Goal: Answer question/provide support: Share knowledge or assist other users

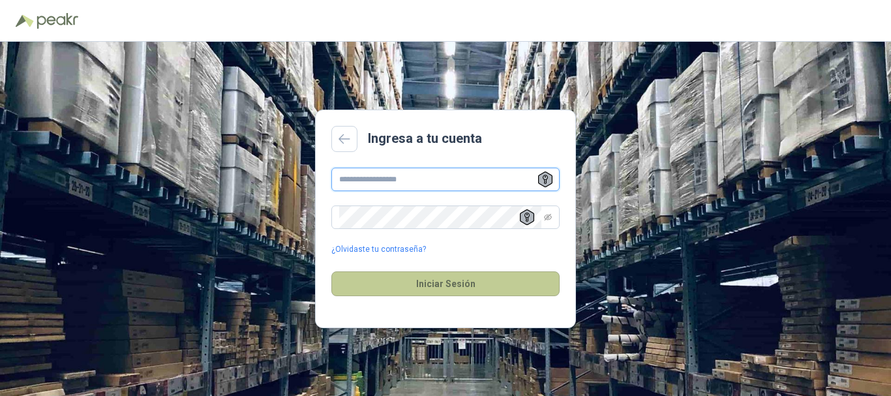
type input "**********"
click at [460, 284] on button "Iniciar Sesión" at bounding box center [445, 283] width 228 height 25
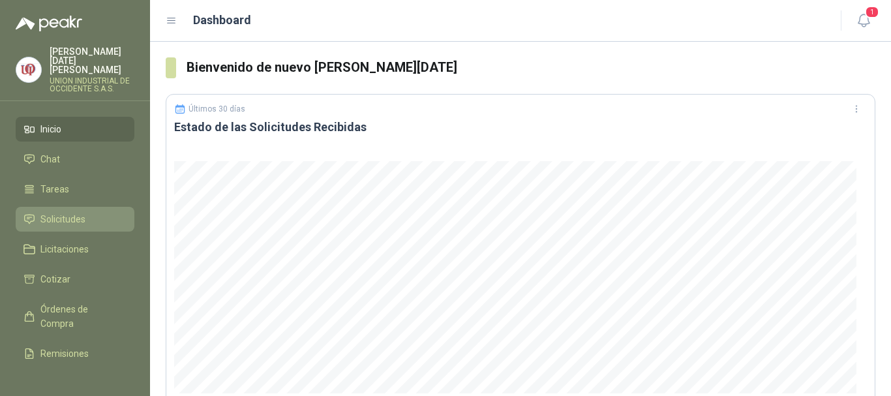
click at [60, 213] on span "Solicitudes" at bounding box center [62, 219] width 45 height 14
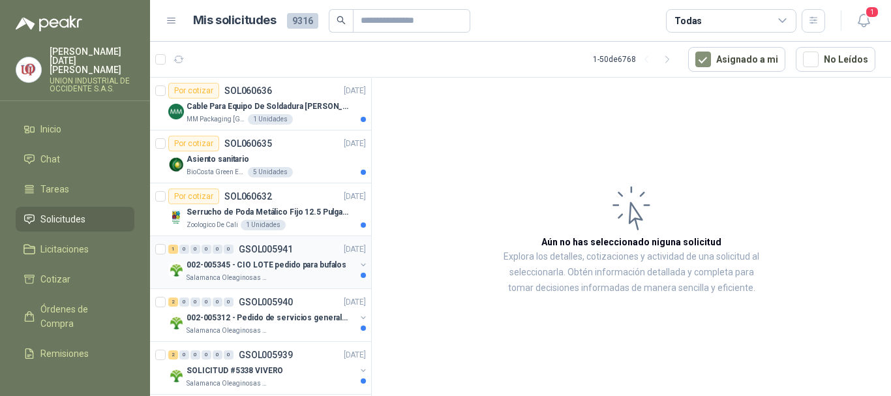
click at [202, 267] on p "002-005345 - CIO LOTE pedido para bufalos" at bounding box center [266, 265] width 160 height 12
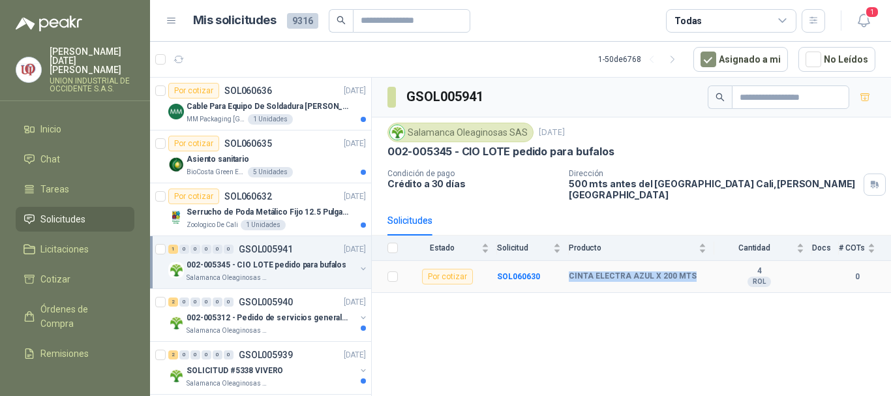
drag, startPoint x: 565, startPoint y: 265, endPoint x: 696, endPoint y: 269, distance: 130.5
click at [696, 269] on tr "Por cotizar SOL060630 CINTA ELECTRA AZUL X 200 MTS 4 ROL 0" at bounding box center [631, 277] width 519 height 32
copy tr "CINTA ELECTRA AZUL X 200 MTS"
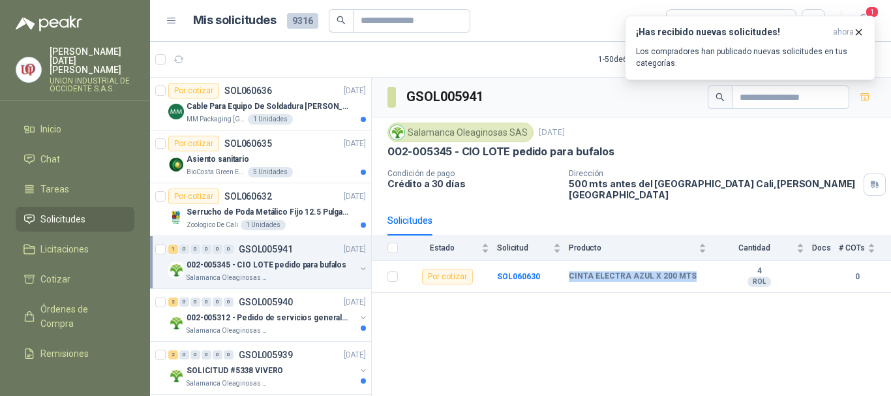
click at [229, 271] on div "002-005345 - CIO LOTE pedido para bufalos" at bounding box center [270, 265] width 169 height 16
click at [244, 319] on p "CINTA ELECTRA AZUL X 200 MTS" at bounding box center [246, 318] width 126 height 12
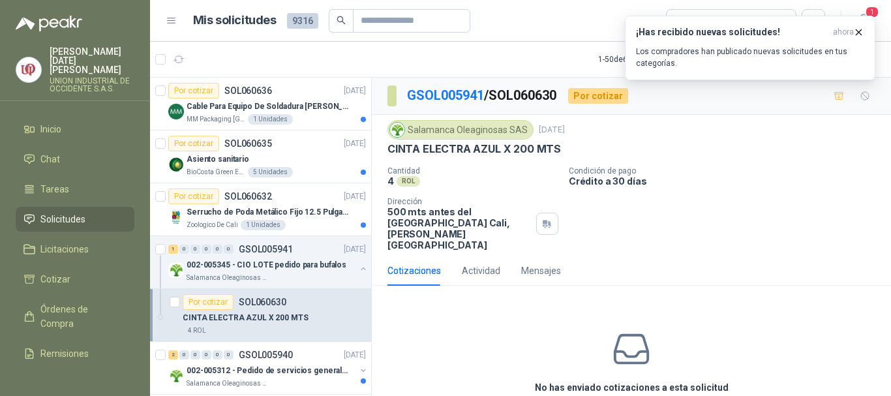
scroll to position [52, 0]
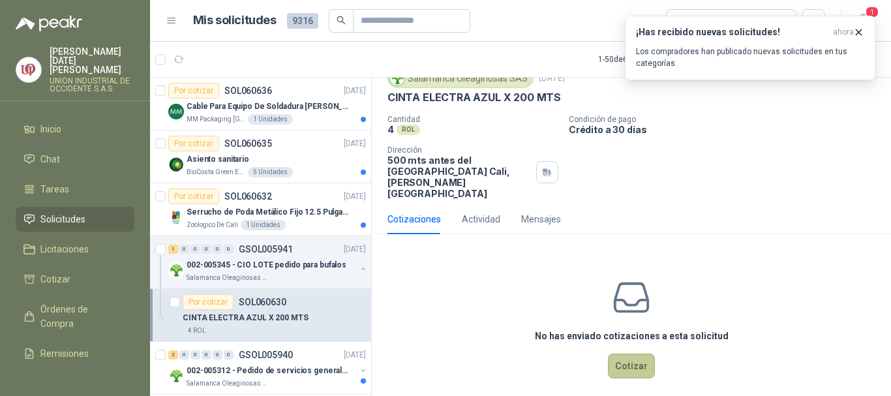
click at [625, 354] on button "Cotizar" at bounding box center [631, 365] width 47 height 25
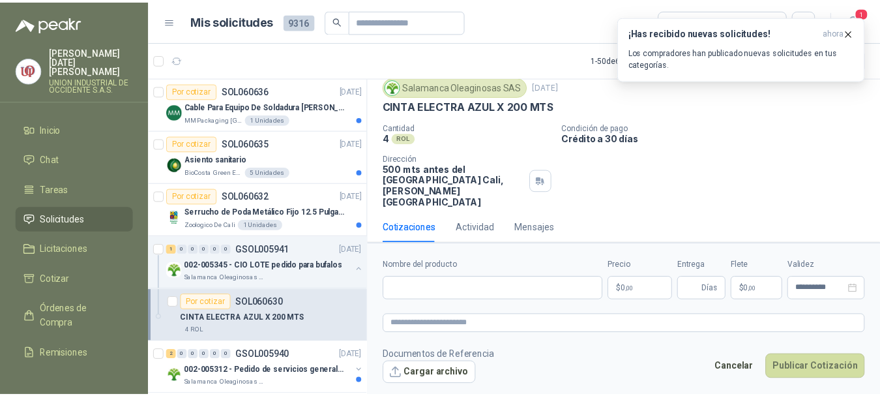
scroll to position [42, 0]
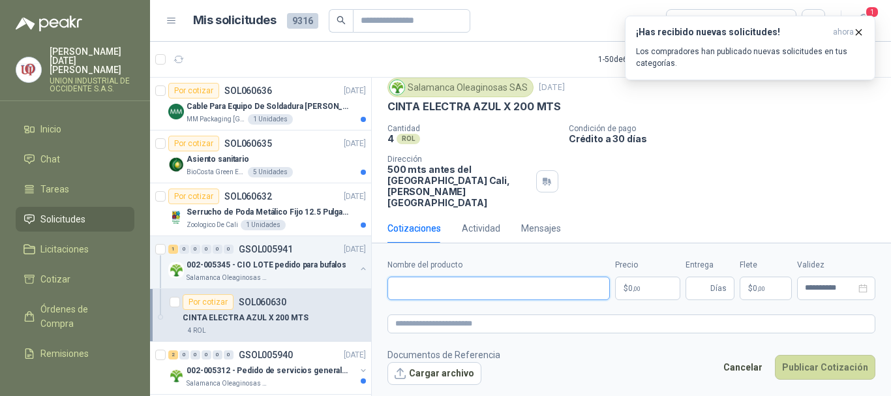
click at [432, 287] on input "Nombre del producto" at bounding box center [498, 287] width 222 height 23
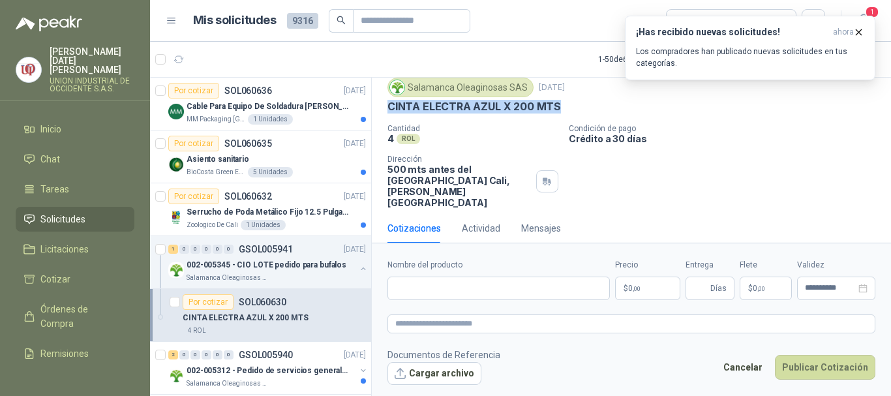
drag, startPoint x: 385, startPoint y: 104, endPoint x: 559, endPoint y: 106, distance: 174.7
click at [559, 106] on div "Salamanca Oleaginosas SAS 9 oct, 2025 CINTA ELECTRA AZUL X 200 MTS Cantidad 4 R…" at bounding box center [631, 142] width 519 height 141
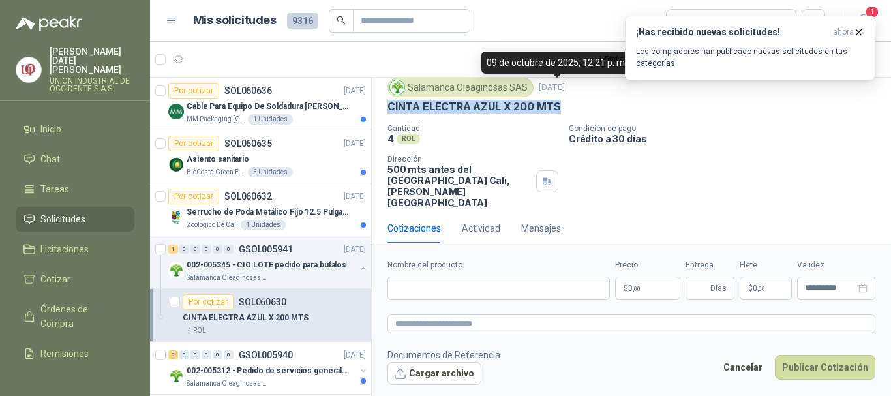
copy p "CINTA ELECTRA AZUL X 200 MTS"
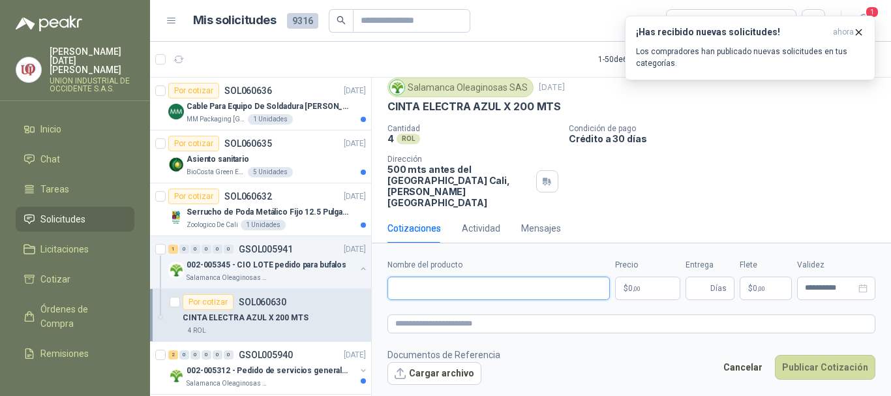
click at [402, 293] on input "Nombre del producto" at bounding box center [498, 287] width 222 height 23
paste input "**********"
type input "**********"
click at [661, 282] on body "Olga Lucia Millan Mendez UNION INDUSTRIAL DE OCCIDENTE S.A.S. Inicio Chat Tarea…" at bounding box center [445, 198] width 891 height 396
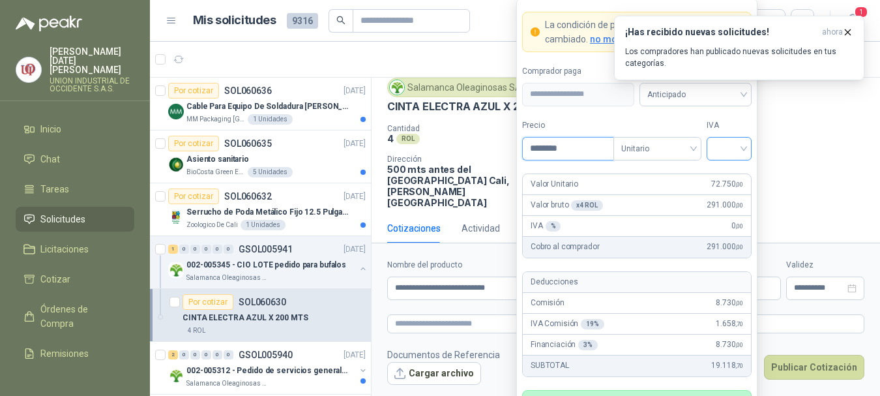
type input "********"
click at [741, 146] on input "search" at bounding box center [729, 148] width 29 height 20
click at [723, 181] on div "19%" at bounding box center [729, 175] width 24 height 14
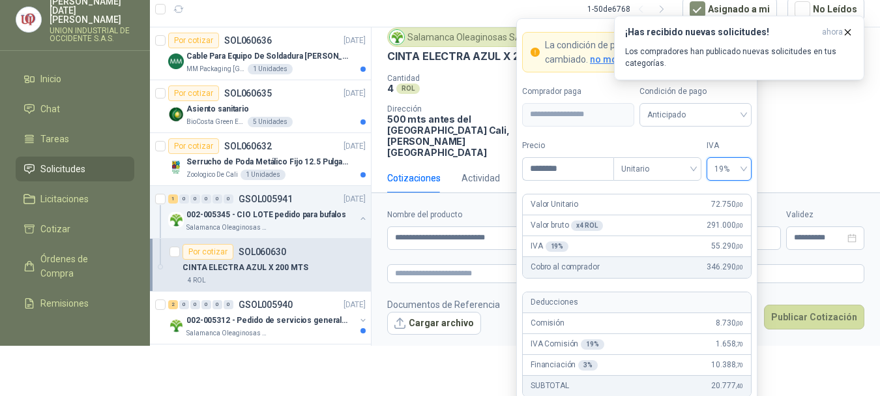
scroll to position [70, 0]
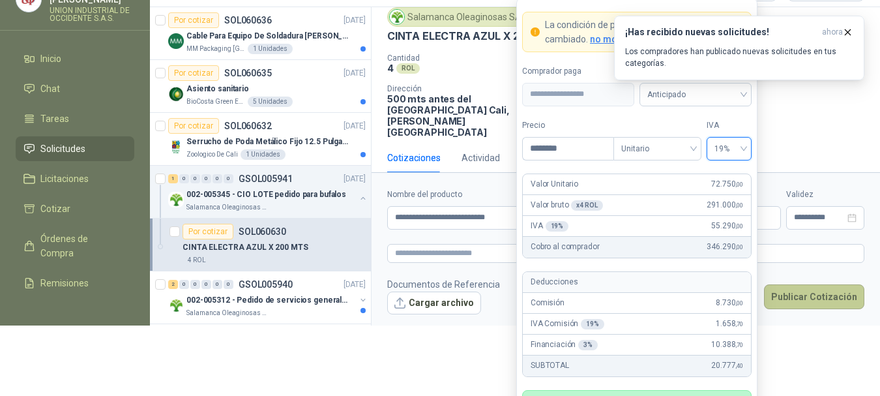
click at [807, 291] on button "Publicar Cotización" at bounding box center [814, 296] width 100 height 25
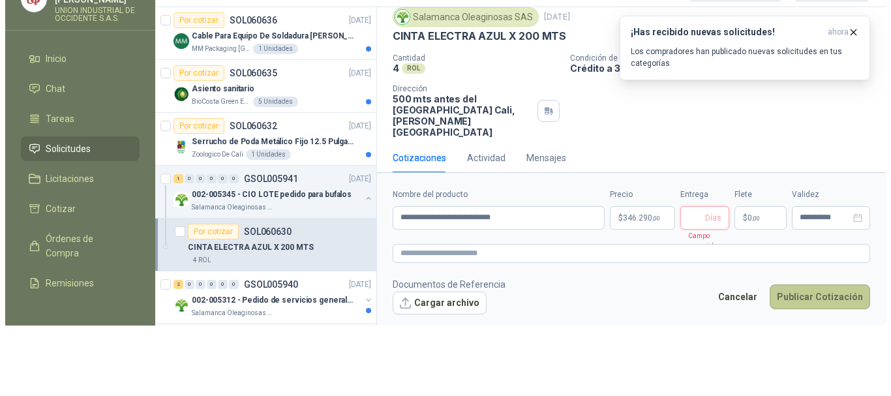
scroll to position [0, 0]
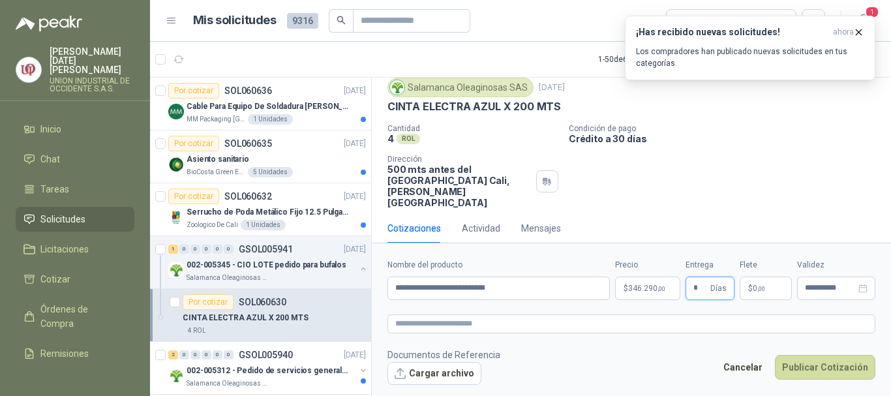
type input "*"
click at [773, 281] on p "$ 0 ,00" at bounding box center [765, 287] width 52 height 23
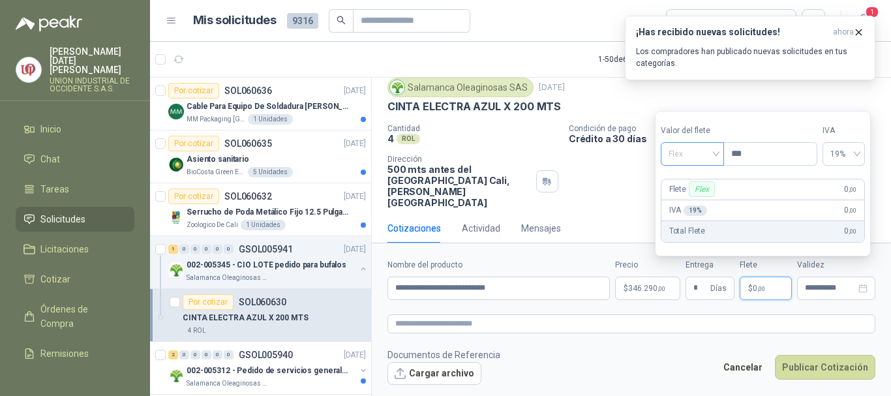
click at [713, 148] on span "Flex" at bounding box center [692, 154] width 48 height 20
click at [678, 198] on div "Incluido" at bounding box center [693, 202] width 45 height 14
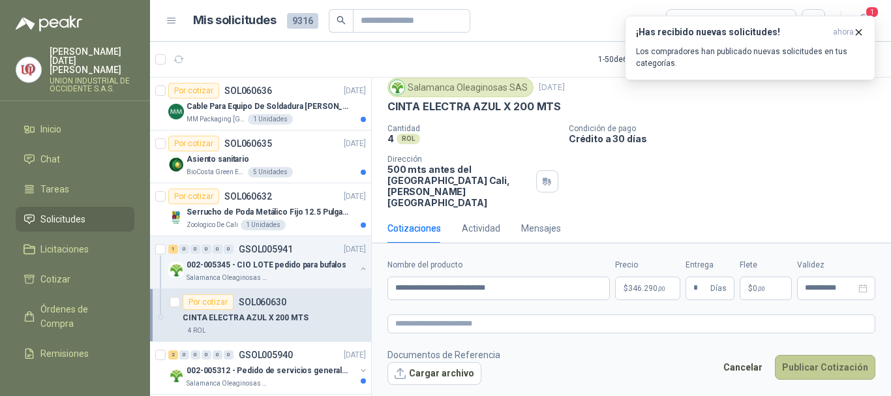
click at [814, 372] on button "Publicar Cotización" at bounding box center [825, 367] width 100 height 25
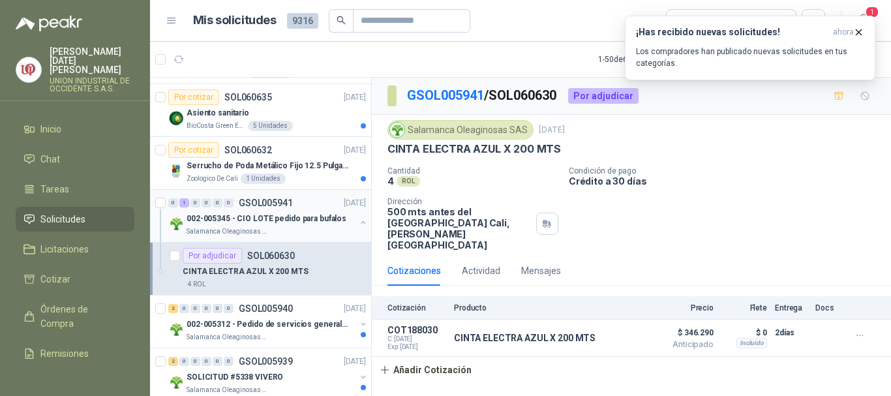
scroll to position [65, 0]
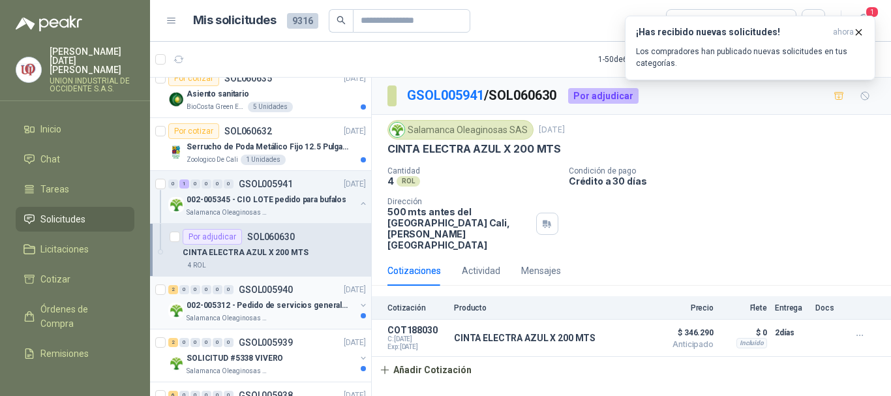
click at [254, 301] on p "002-005312 - Pedido de servicios generales CASA RO" at bounding box center [267, 305] width 162 height 12
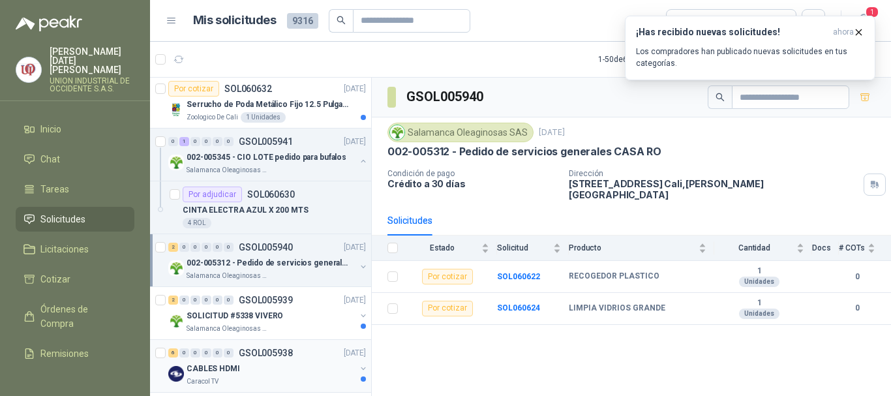
scroll to position [130, 0]
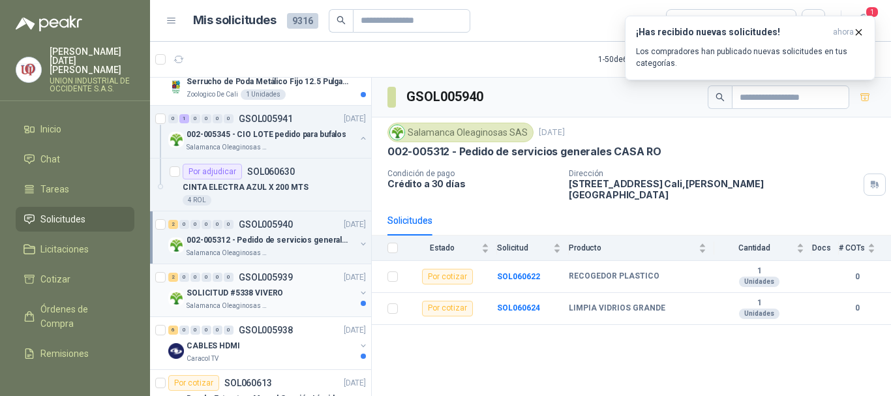
click at [256, 301] on p "Salamanca Oleaginosas SAS" at bounding box center [227, 306] width 82 height 10
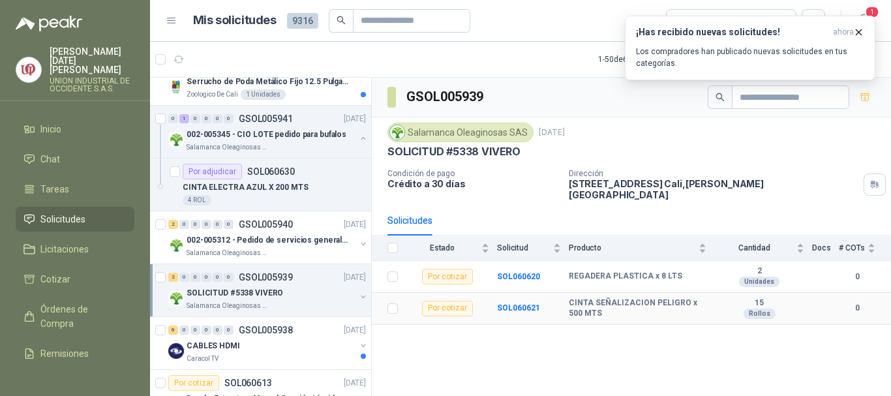
click at [593, 298] on b "CINTA SEÑALIZACION PELIGRO x 500 MTS" at bounding box center [638, 308] width 138 height 20
click at [509, 303] on b "SOL060621" at bounding box center [518, 307] width 43 height 9
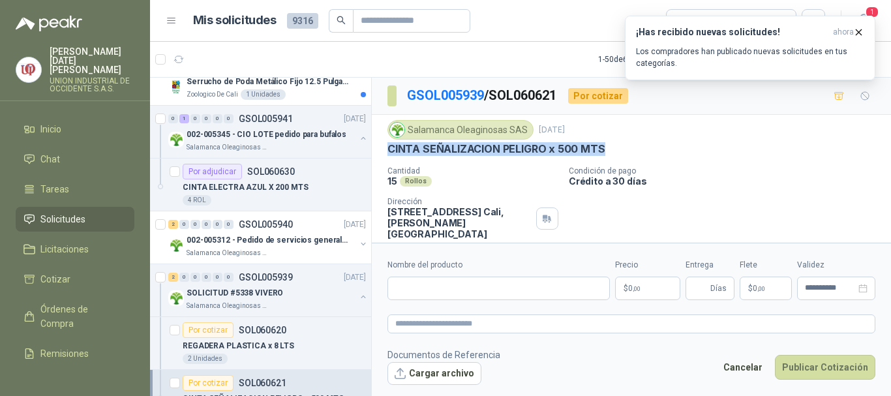
drag, startPoint x: 387, startPoint y: 150, endPoint x: 618, endPoint y: 155, distance: 231.5
click at [618, 155] on div "Salamanca Oleaginosas SAS 9 oct, 2025 CINTA SEÑALIZACION PELIGRO x 500 MTS Cant…" at bounding box center [631, 180] width 519 height 130
copy p "CINTA SEÑALIZACION PELIGRO x 500 MTS"
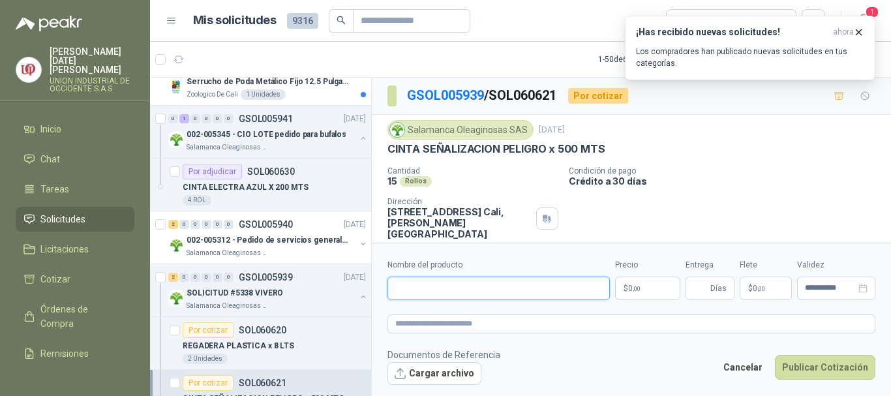
click at [421, 279] on input "Nombre del producto" at bounding box center [498, 287] width 222 height 23
paste input "**********"
click at [505, 289] on input "**********" at bounding box center [498, 287] width 222 height 23
type input "**********"
click at [666, 286] on p "$ 0 ,00" at bounding box center [647, 287] width 65 height 23
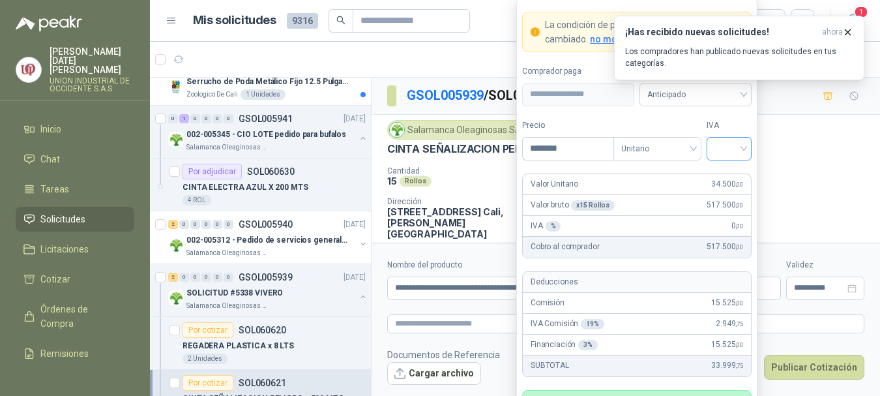
click at [747, 147] on div at bounding box center [729, 148] width 45 height 23
type input "********"
click at [730, 176] on div "19%" at bounding box center [729, 175] width 24 height 14
click at [799, 363] on button "Publicar Cotización" at bounding box center [814, 367] width 100 height 25
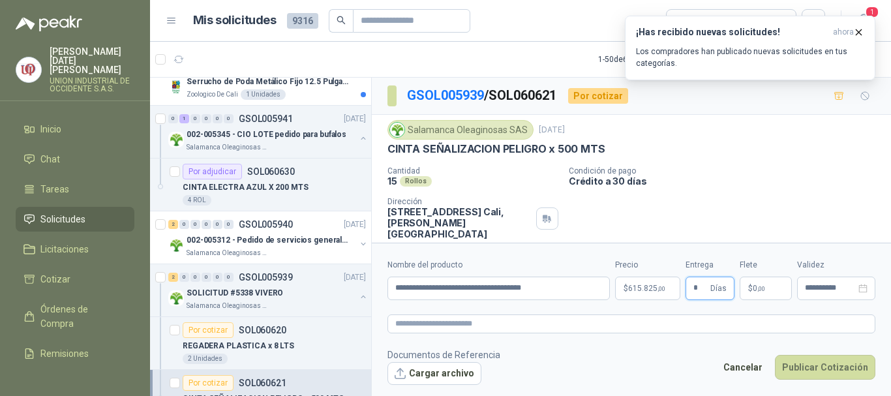
type input "*"
click at [784, 286] on p "$ 0 ,00" at bounding box center [765, 287] width 52 height 23
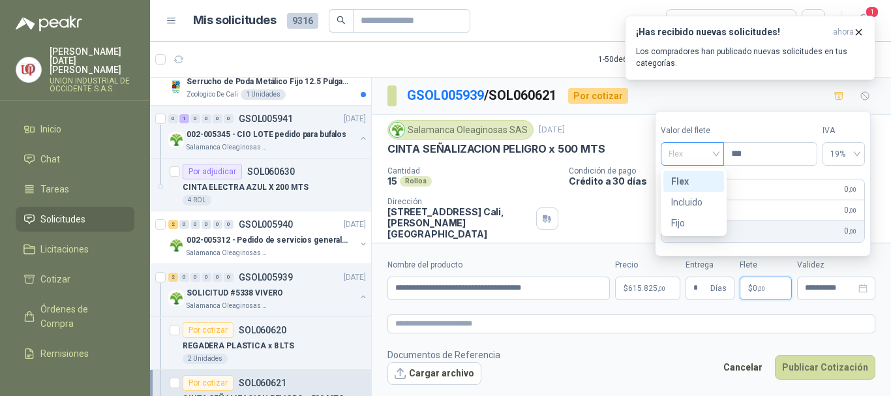
click at [715, 147] on span "Flex" at bounding box center [692, 154] width 48 height 20
click at [692, 201] on div "Incluido" at bounding box center [693, 202] width 45 height 14
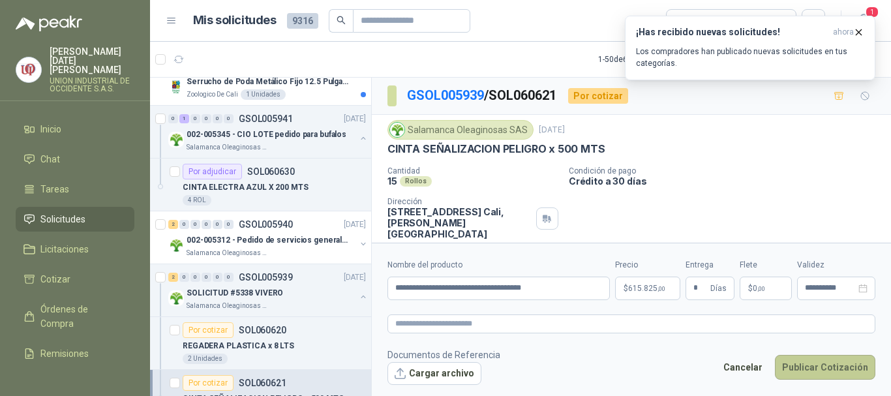
click at [833, 364] on button "Publicar Cotización" at bounding box center [825, 367] width 100 height 25
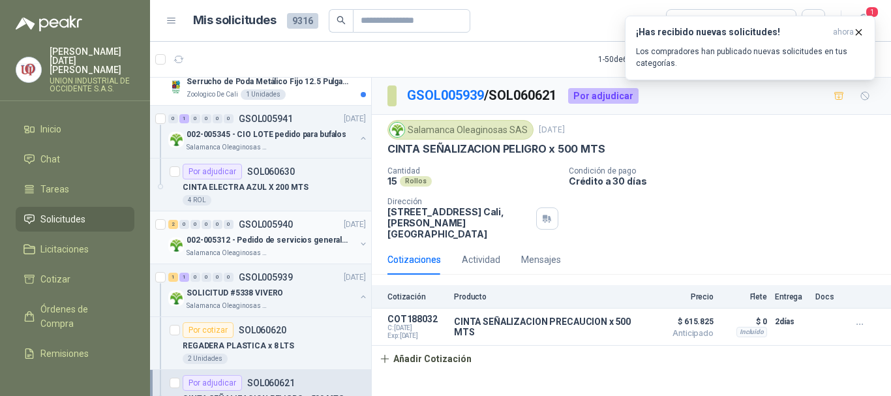
click at [235, 245] on p "002-005312 - Pedido de servicios generales CASA RO" at bounding box center [267, 240] width 162 height 12
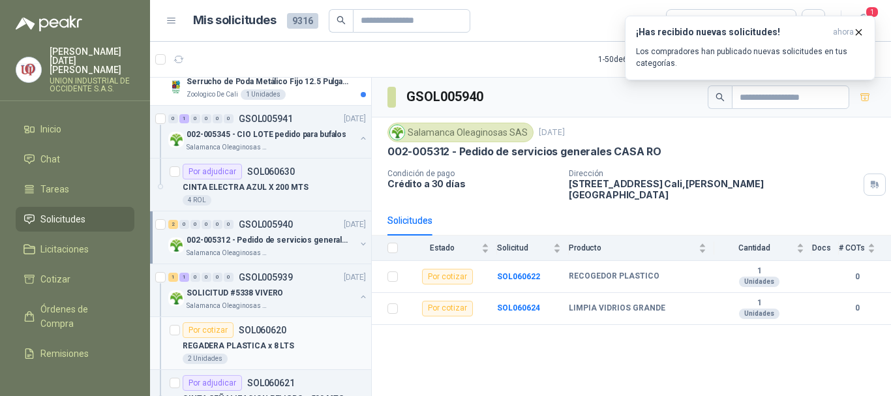
click at [224, 346] on p "REGADERA PLASTICA x 8 LTS" at bounding box center [238, 346] width 111 height 12
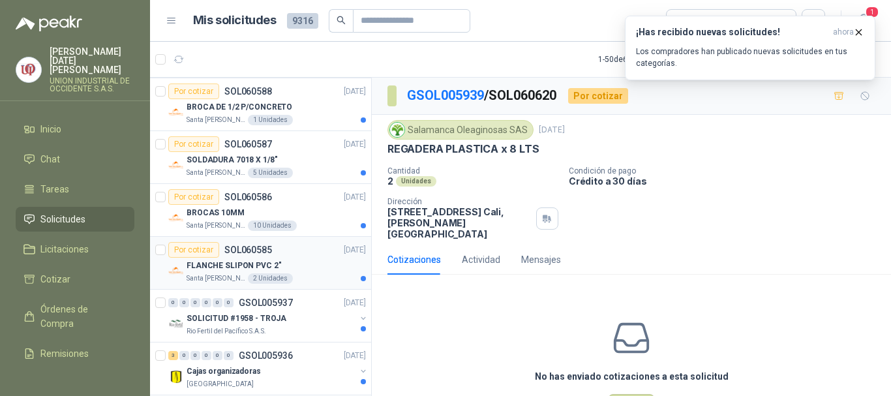
scroll to position [1174, 0]
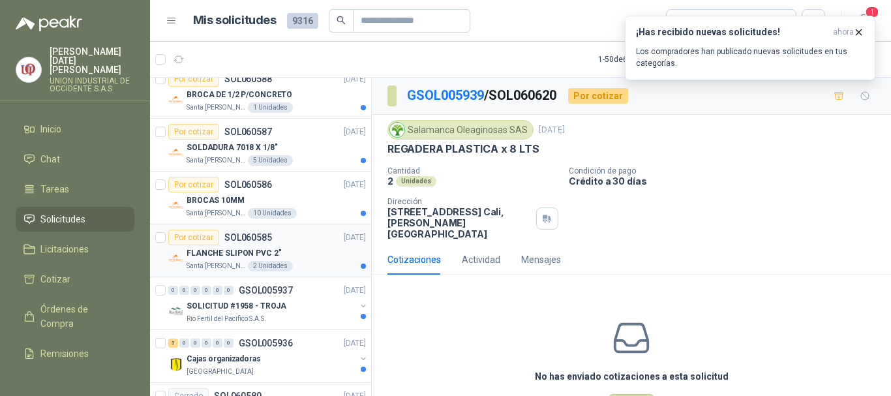
click at [228, 248] on p "FLANCHE SLIPON PVC 2"" at bounding box center [233, 253] width 95 height 12
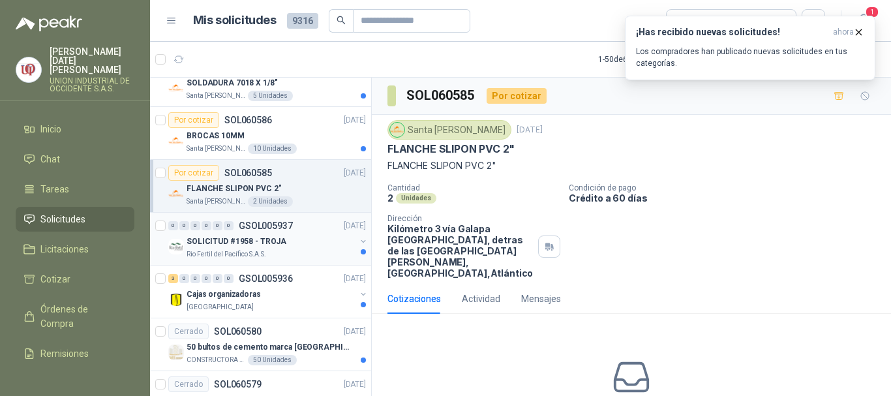
scroll to position [1239, 0]
click at [213, 237] on p "SOLICITUD #1958 - TROJA" at bounding box center [236, 241] width 100 height 12
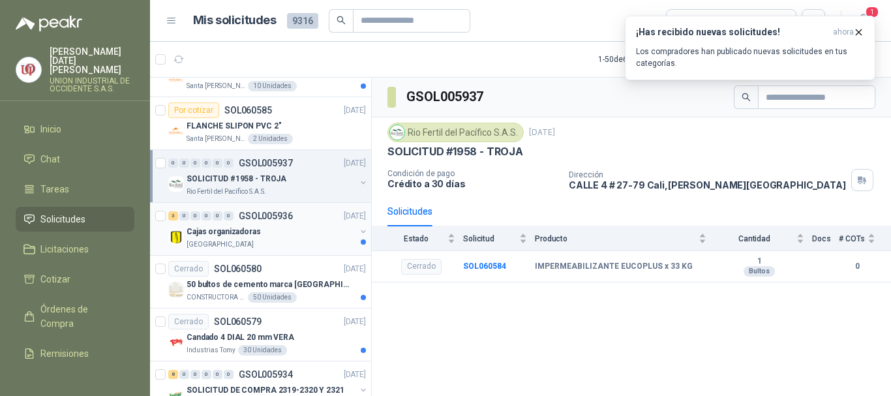
scroll to position [1369, 0]
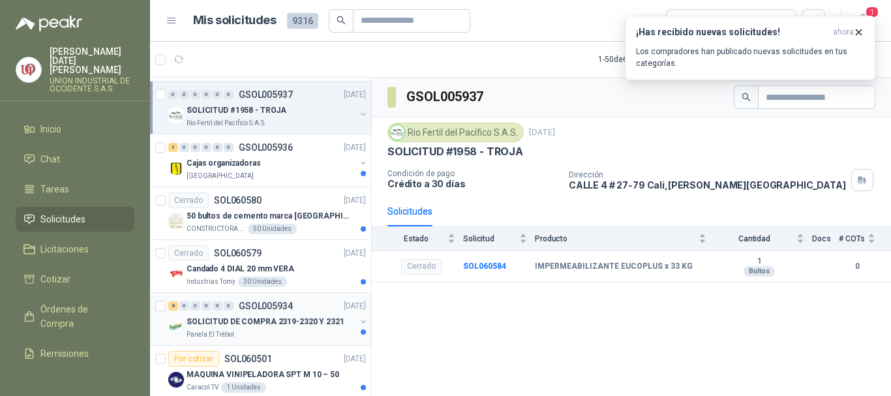
click at [231, 314] on div "SOLICITUD DE COMPRA 2319-2320 Y 2321" at bounding box center [270, 322] width 169 height 16
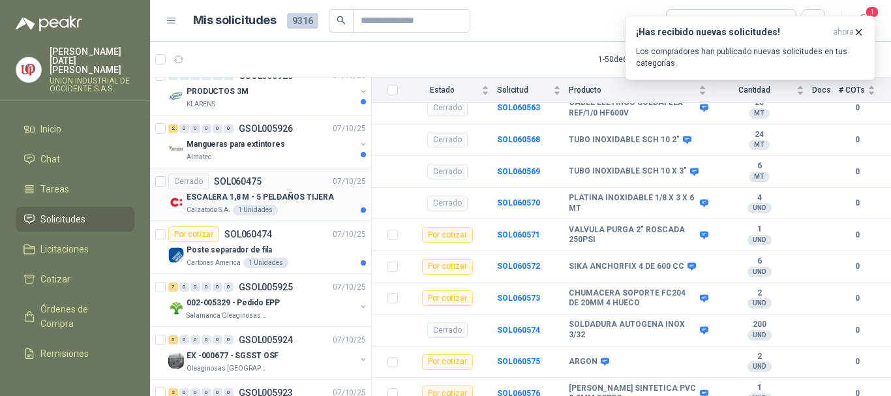
scroll to position [1891, 0]
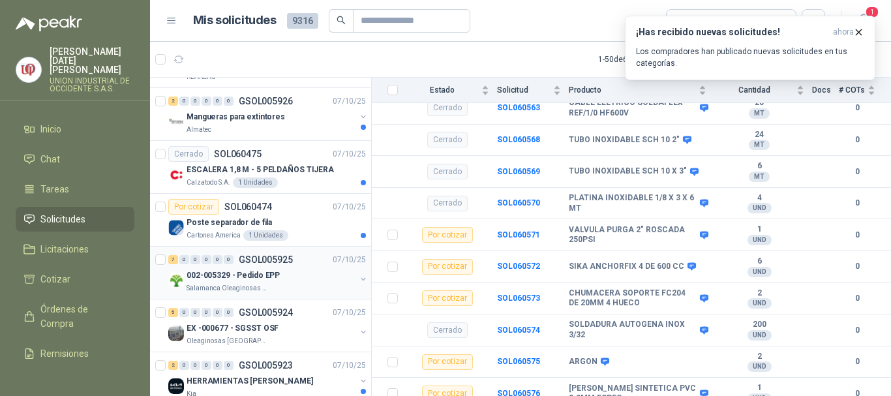
click at [209, 281] on div "002-005329 - Pedido EPP" at bounding box center [270, 275] width 169 height 16
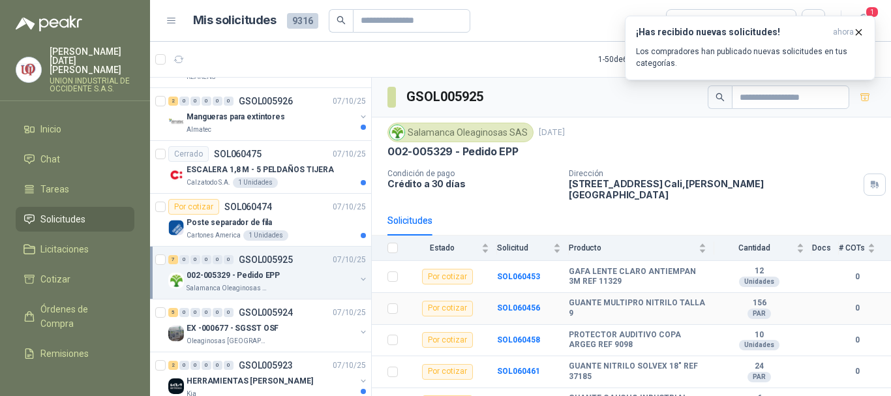
scroll to position [73, 0]
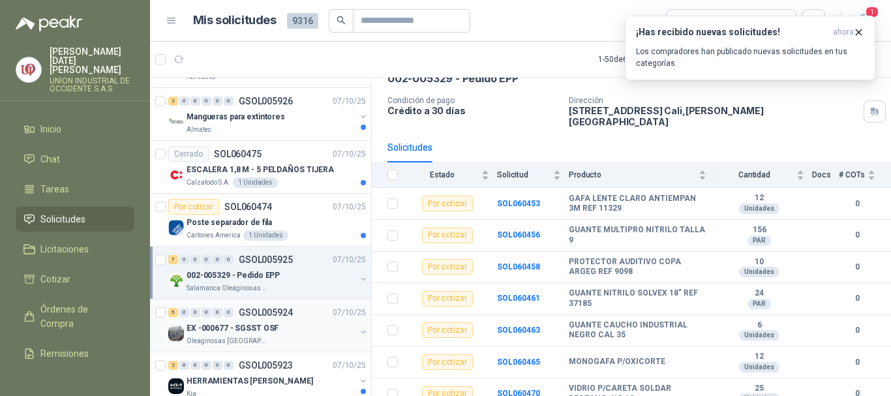
click at [243, 331] on p "EX -000677 - SGSST OSF" at bounding box center [232, 328] width 92 height 12
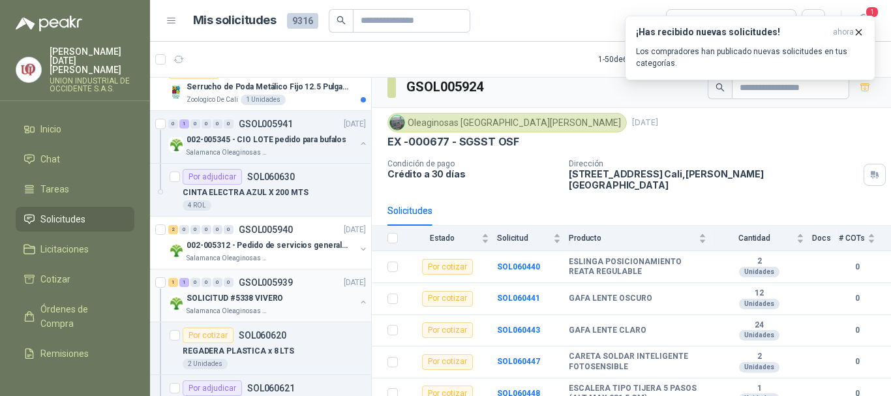
scroll to position [130, 0]
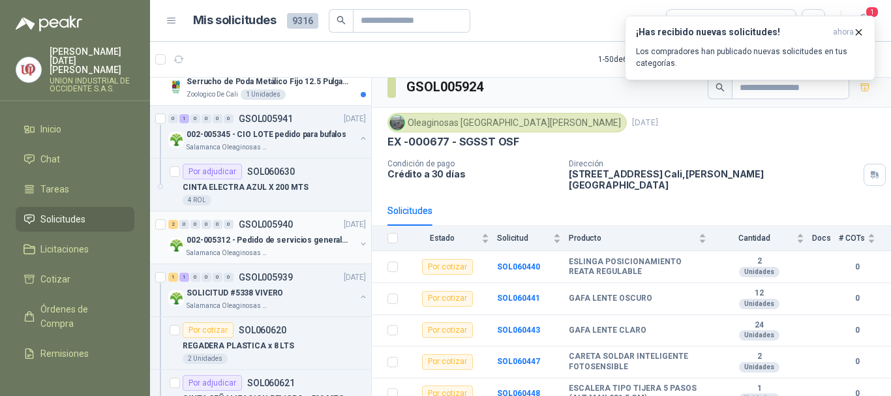
click at [217, 246] on div "002-005312 - Pedido de servicios generales CASA RO" at bounding box center [270, 240] width 169 height 16
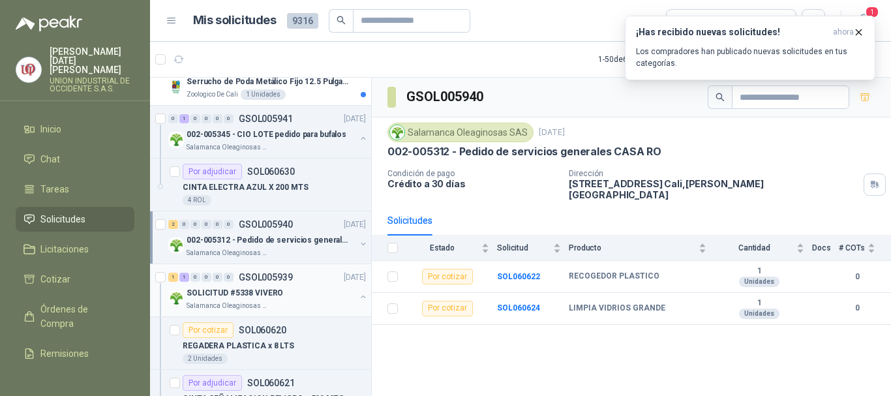
click at [248, 296] on p "SOLICITUD #5338 VIVERO" at bounding box center [234, 293] width 96 height 12
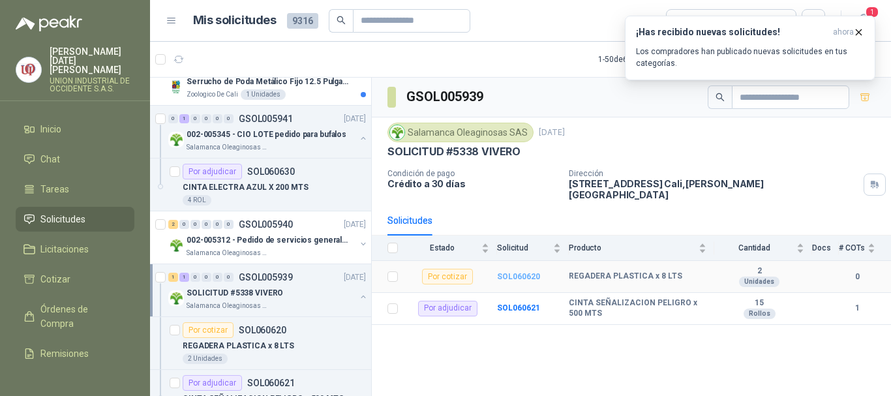
click at [511, 272] on b "SOL060620" at bounding box center [518, 276] width 43 height 9
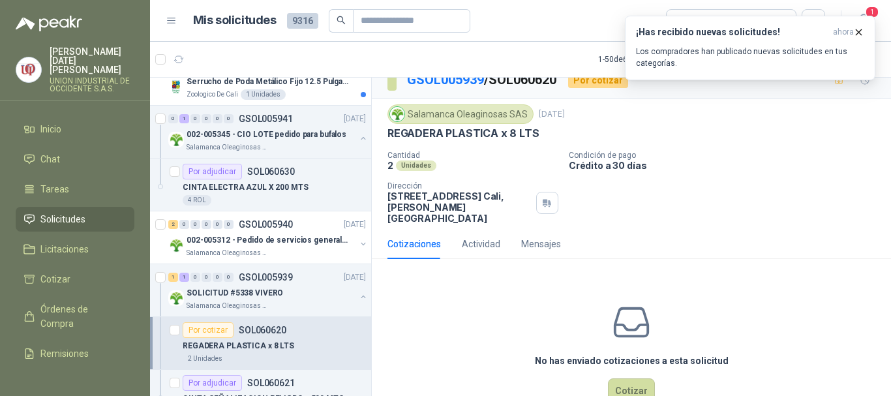
scroll to position [40, 0]
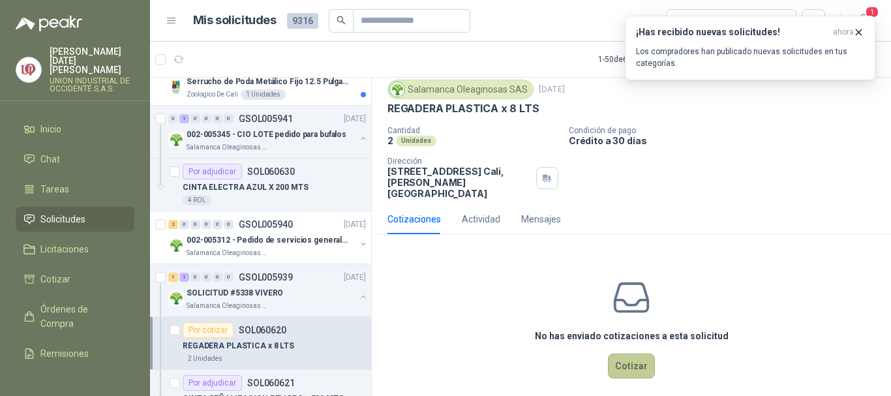
click at [617, 359] on button "Cotizar" at bounding box center [631, 365] width 47 height 25
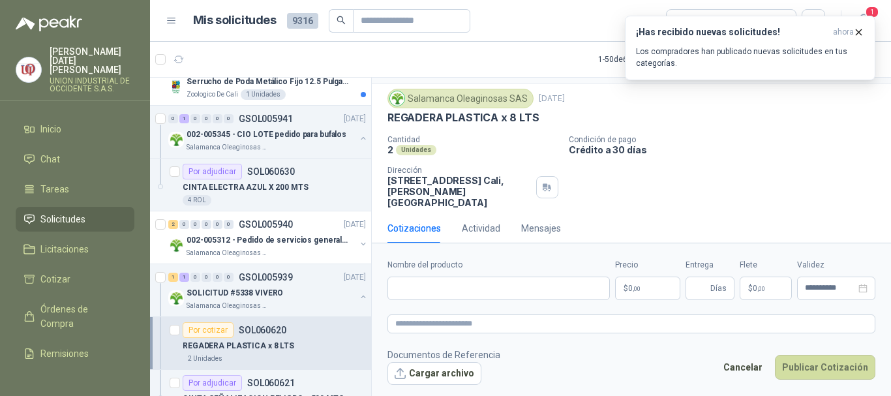
scroll to position [31, 0]
click at [423, 287] on input "Nombre del producto" at bounding box center [498, 287] width 222 height 23
drag, startPoint x: 385, startPoint y: 117, endPoint x: 544, endPoint y: 117, distance: 159.7
click at [544, 117] on div "Salamanca Oleaginosas SAS 9 oct, 2025 REGADERA PLASTICA x 8 LTS Cantidad 2 Unid…" at bounding box center [631, 148] width 519 height 130
copy p "REGADERA PLASTICA x 8 LTS"
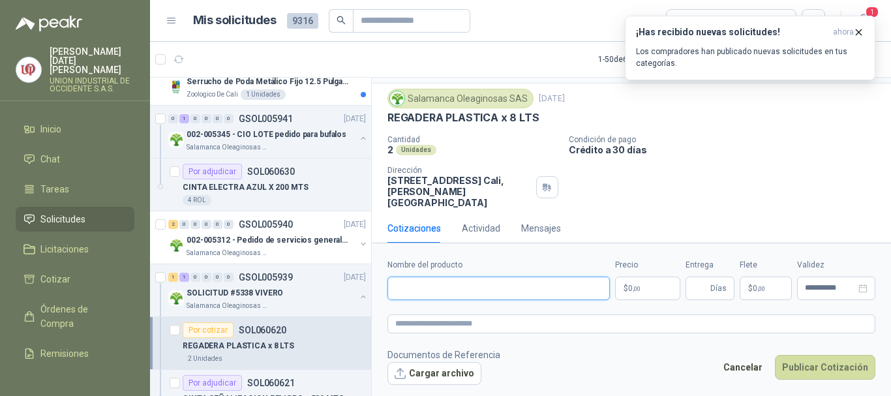
click at [415, 281] on input "Nombre del producto" at bounding box center [498, 287] width 222 height 23
paste input "**********"
type input "**********"
click at [655, 289] on body "Olga Lucia Millan Mendez UNION INDUSTRIAL DE OCCIDENTE S.A.S. Inicio Chat Tarea…" at bounding box center [445, 198] width 891 height 396
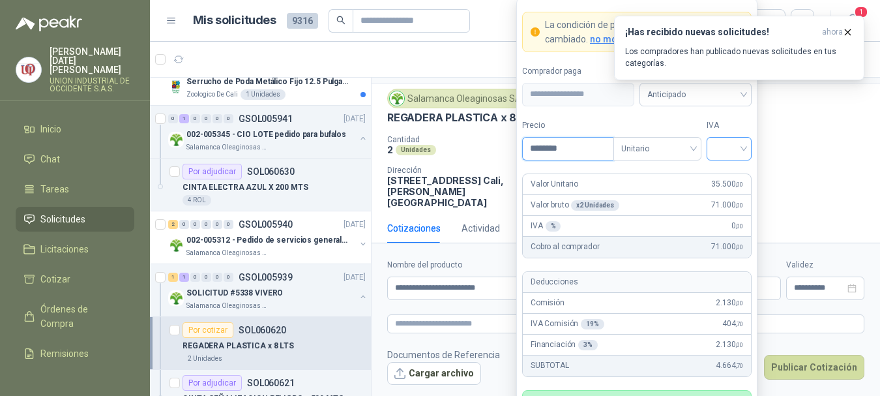
type input "********"
click at [743, 147] on input "search" at bounding box center [729, 148] width 29 height 20
click at [726, 173] on div "19%" at bounding box center [729, 175] width 24 height 14
click at [804, 360] on button "Publicar Cotización" at bounding box center [814, 367] width 100 height 25
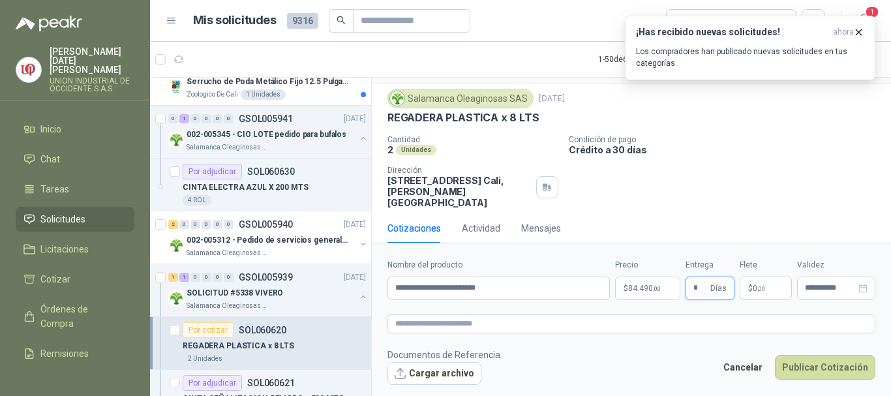
type input "*"
click at [782, 288] on p "$ 0 ,00" at bounding box center [765, 287] width 52 height 23
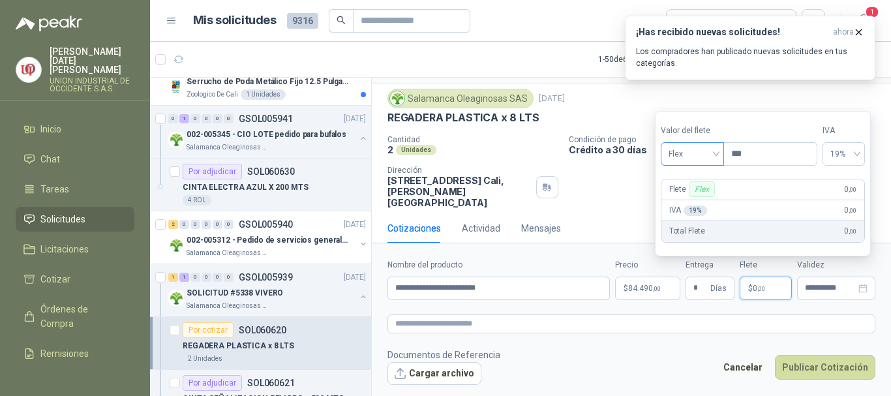
click at [720, 160] on div "Flex" at bounding box center [691, 153] width 63 height 23
click at [692, 196] on div "Incluido" at bounding box center [693, 202] width 45 height 14
click at [819, 366] on button "Publicar Cotización" at bounding box center [825, 367] width 100 height 25
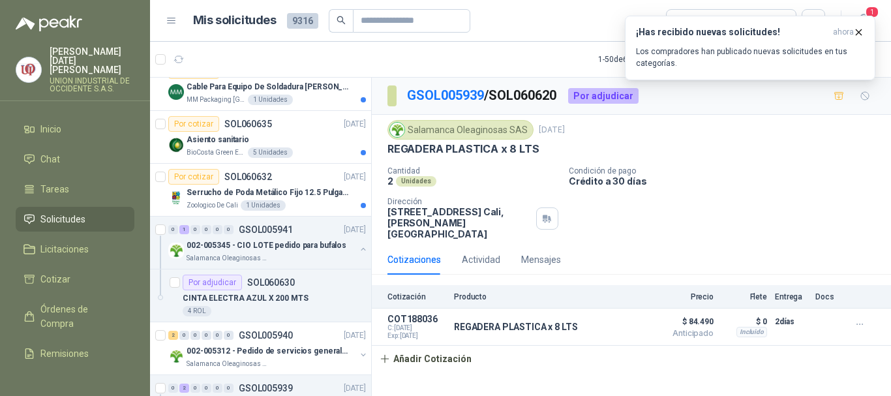
scroll to position [0, 0]
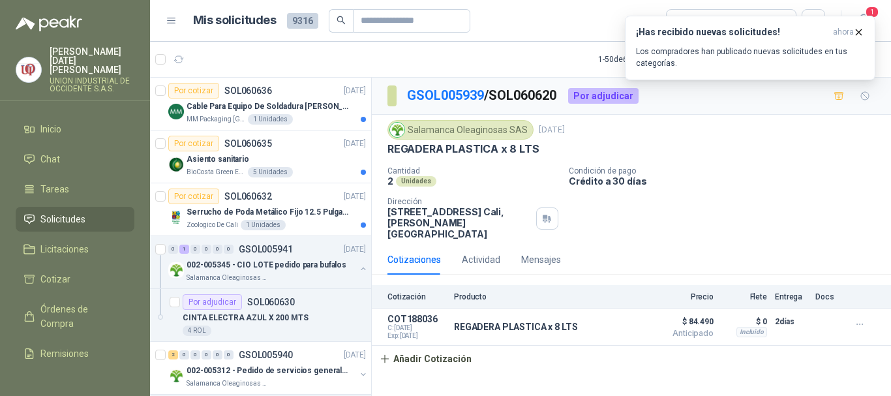
click at [86, 207] on link "Solicitudes" at bounding box center [75, 219] width 119 height 25
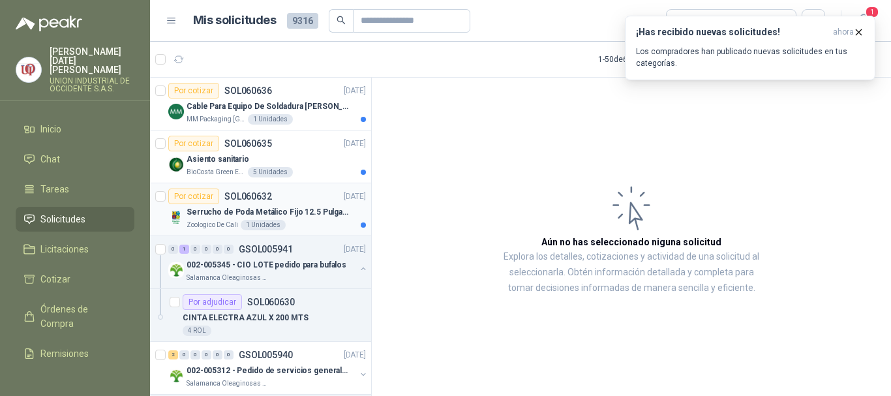
click at [223, 210] on p "Serrucho de Poda Metálico Fijo 12.5 Pulgadas Tramontina con Mango de Goma" at bounding box center [267, 212] width 162 height 12
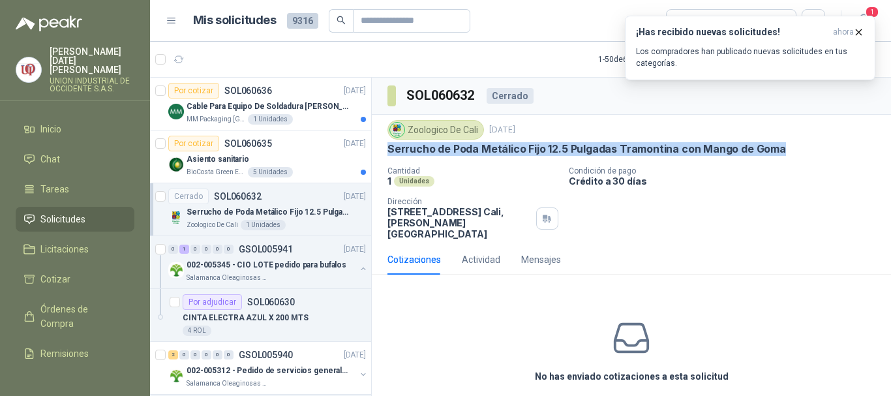
drag, startPoint x: 389, startPoint y: 150, endPoint x: 783, endPoint y: 149, distance: 393.8
click at [783, 149] on div "Serrucho de Poda Metálico Fijo 12.5 Pulgadas Tramontina con Mango de Goma" at bounding box center [631, 149] width 488 height 14
copy p "Serrucho de Poda Metálico Fijo 12.5 Pulgadas Tramontina con Mango de Goma"
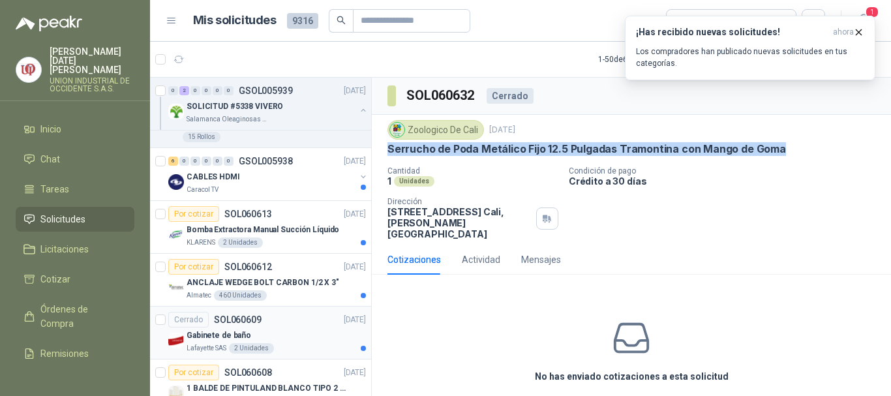
scroll to position [391, 0]
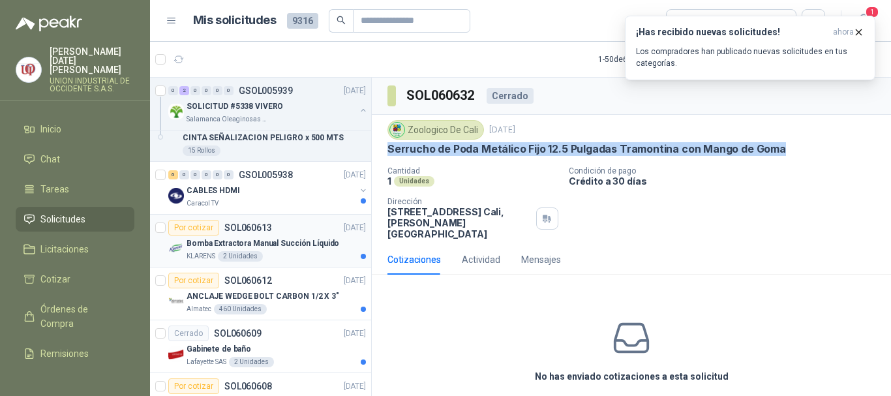
click at [229, 243] on p "Bomba Extractora Manual Succión Líquido" at bounding box center [262, 243] width 153 height 12
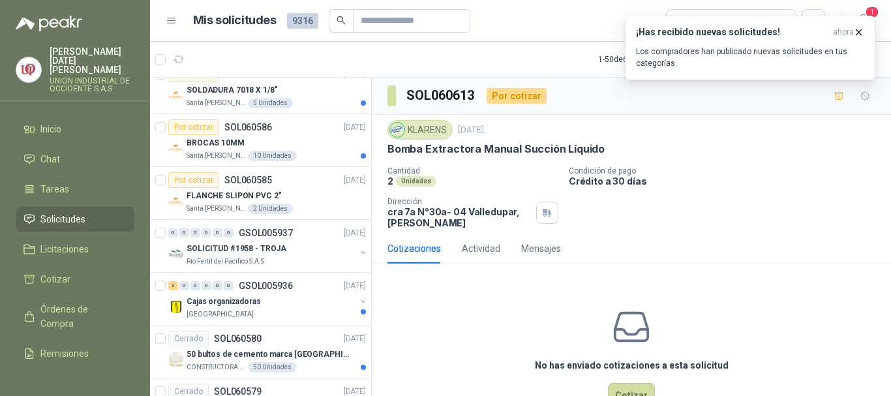
scroll to position [1239, 0]
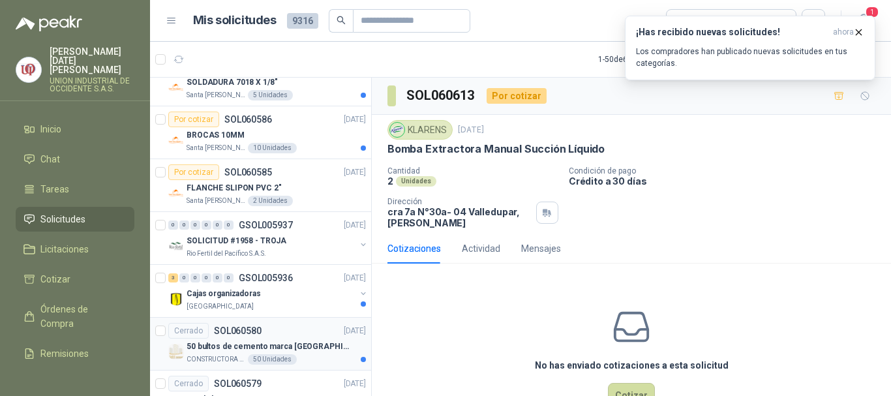
click at [254, 353] on div "50 bultos de cemento marca [GEOGRAPHIC_DATA][PERSON_NAME]" at bounding box center [275, 346] width 179 height 16
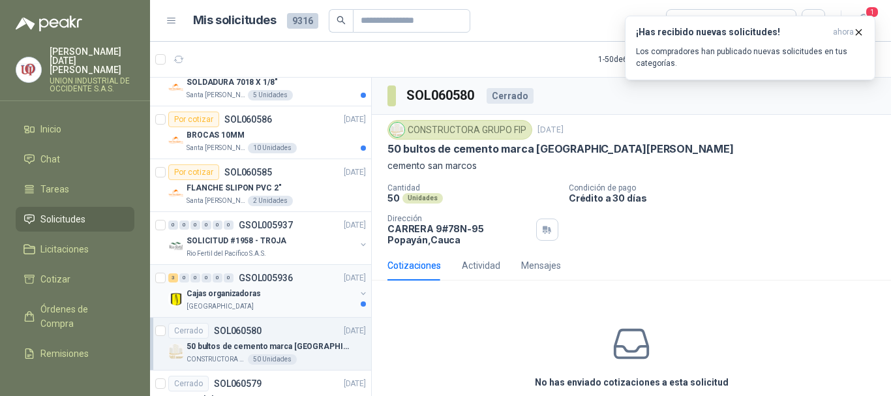
click at [210, 291] on p "Cajas organizadoras" at bounding box center [223, 294] width 74 height 12
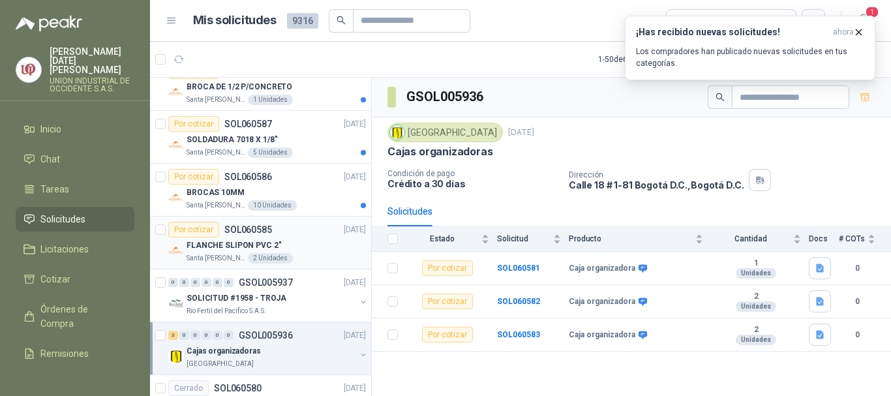
scroll to position [1174, 0]
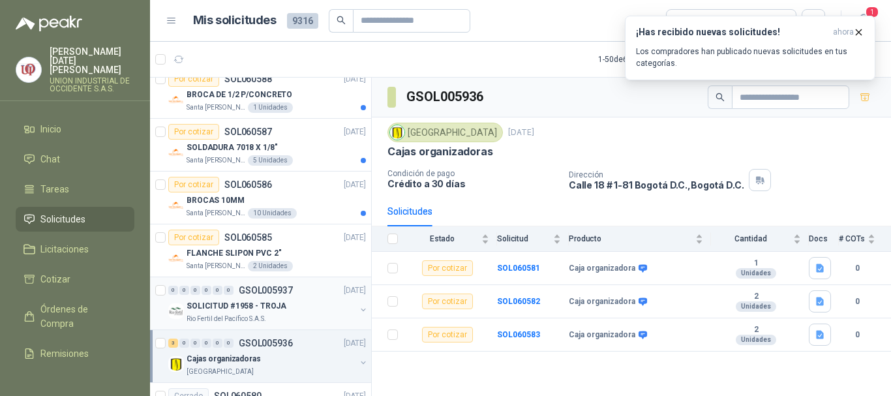
click at [198, 300] on p "SOLICITUD #1958 - TROJA" at bounding box center [236, 306] width 100 height 12
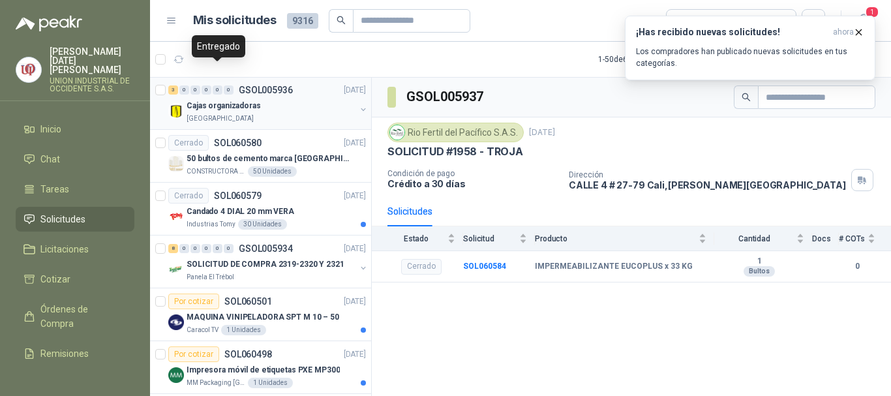
scroll to position [1434, 0]
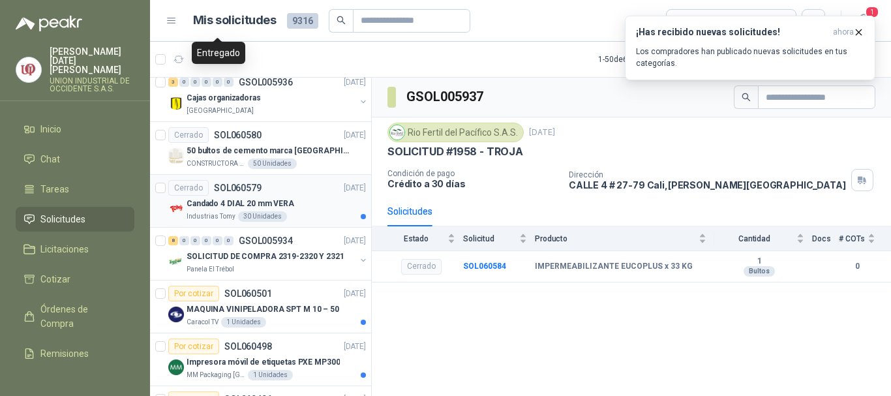
click at [239, 203] on p "Candado 4 DIAL 20 mm VERA" at bounding box center [240, 204] width 108 height 12
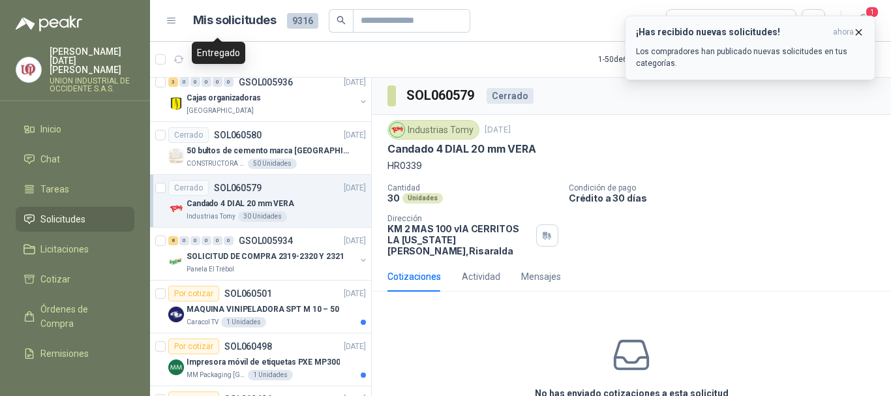
click at [673, 40] on div "¡Has recibido nuevas solicitudes! ahora Los compradores han publicado nuevas so…" at bounding box center [750, 48] width 228 height 42
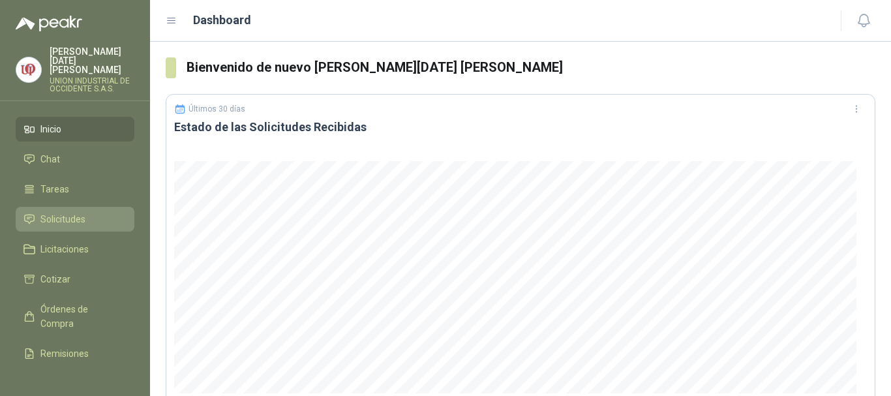
click at [48, 214] on span "Solicitudes" at bounding box center [62, 219] width 45 height 14
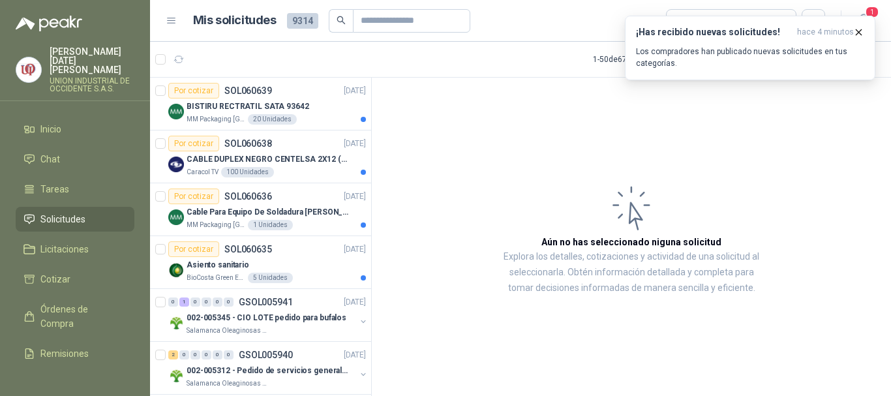
click at [61, 213] on span "Solicitudes" at bounding box center [62, 219] width 45 height 14
click at [81, 182] on li "Tareas" at bounding box center [74, 189] width 103 height 14
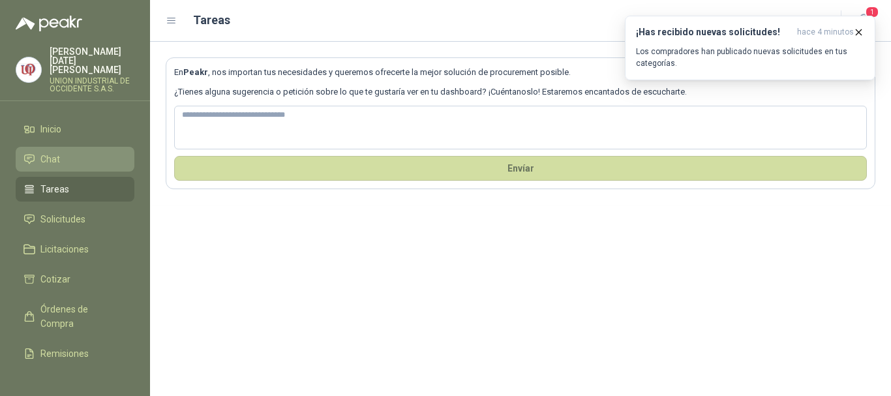
click at [60, 152] on li "Chat" at bounding box center [74, 159] width 103 height 14
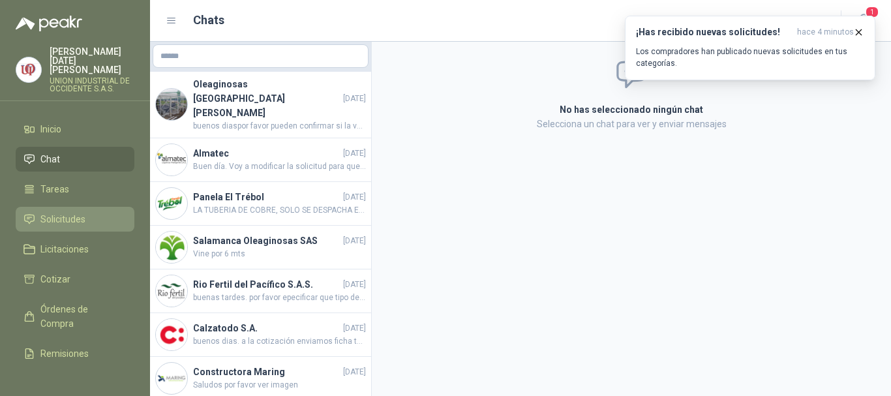
click at [48, 212] on span "Solicitudes" at bounding box center [62, 219] width 45 height 14
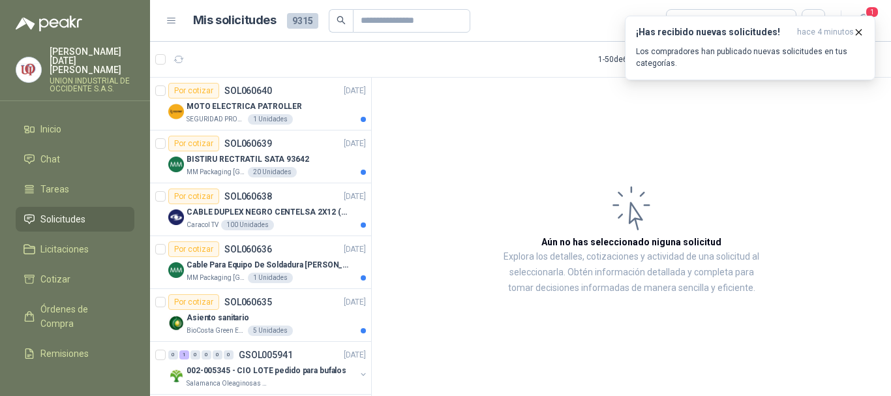
click at [55, 212] on span "Solicitudes" at bounding box center [62, 219] width 45 height 14
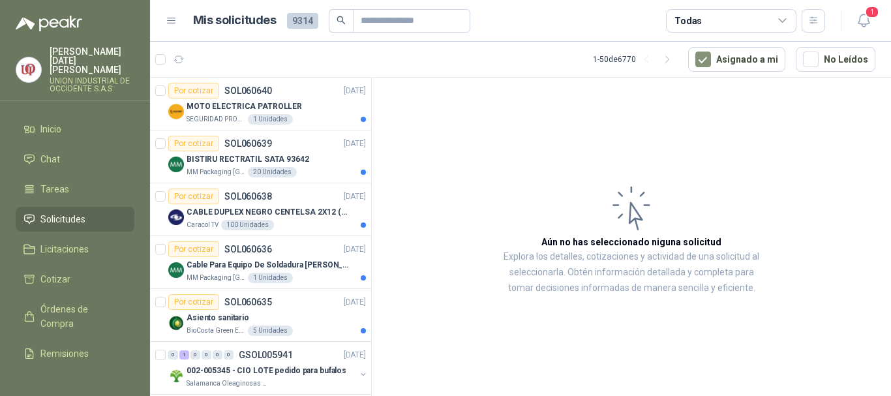
click at [68, 212] on span "Solicitudes" at bounding box center [62, 219] width 45 height 14
click at [65, 177] on link "Tareas" at bounding box center [75, 189] width 119 height 25
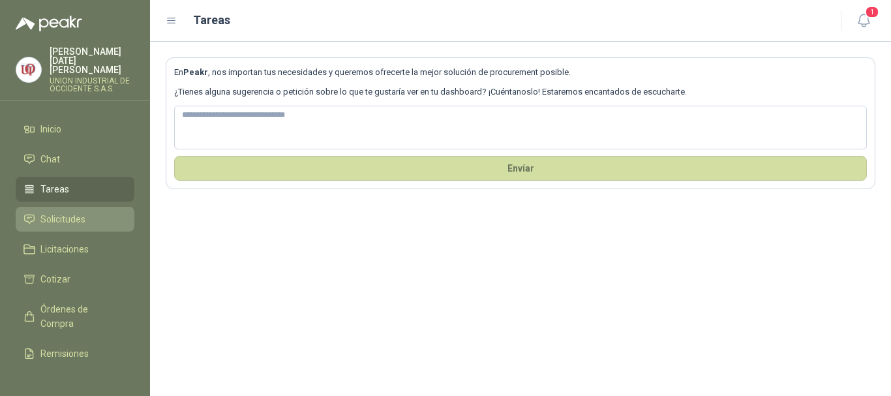
click at [70, 212] on span "Solicitudes" at bounding box center [62, 219] width 45 height 14
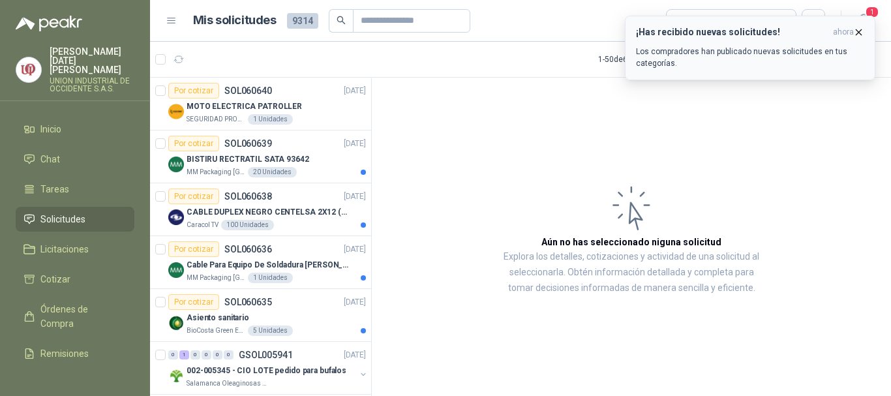
click at [743, 63] on p "Los compradores han publicado nuevas solicitudes en tus categorías." at bounding box center [750, 57] width 228 height 23
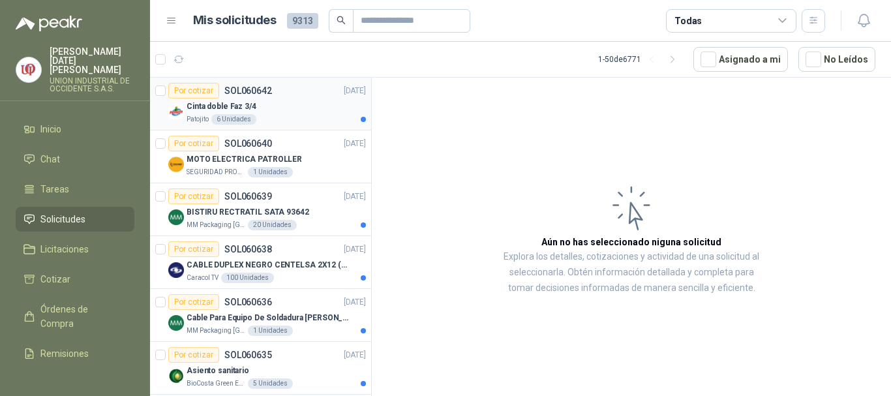
click at [215, 104] on p "Cinta doble Faz 3/4" at bounding box center [221, 106] width 70 height 12
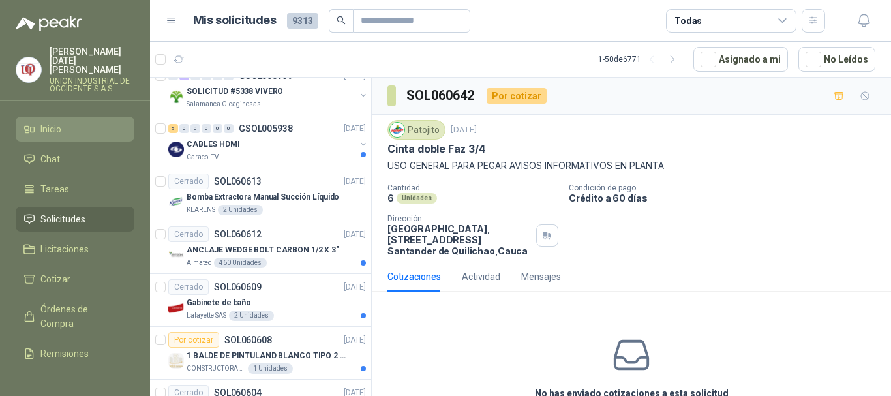
scroll to position [456, 0]
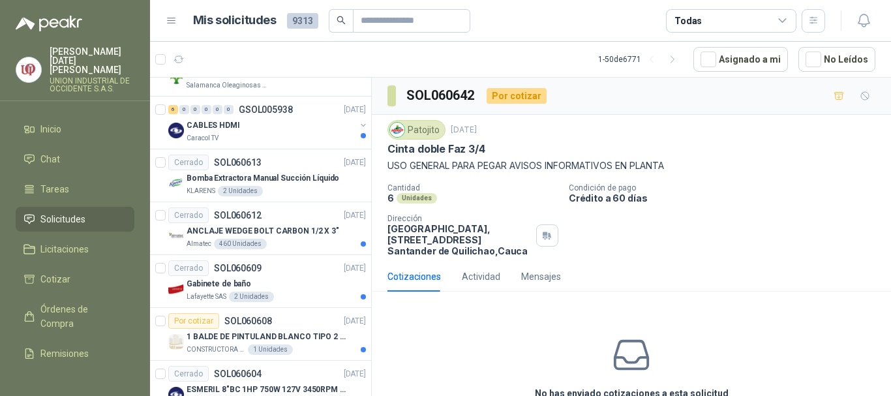
click at [63, 218] on link "Solicitudes" at bounding box center [75, 219] width 119 height 25
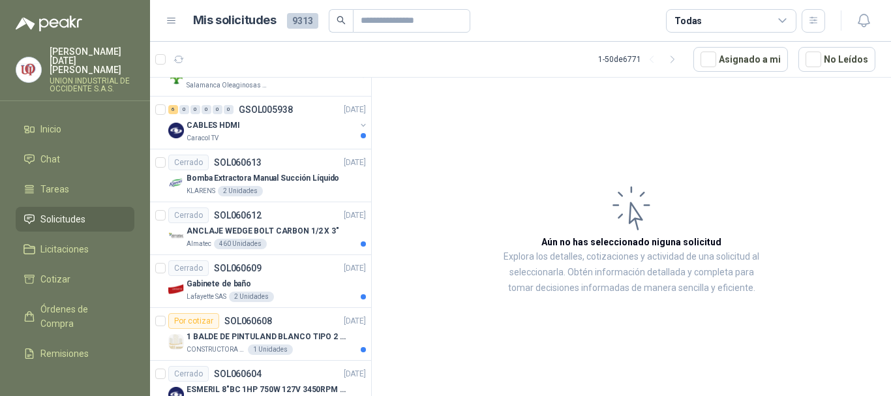
click at [81, 218] on link "Solicitudes" at bounding box center [75, 219] width 119 height 25
click at [49, 182] on span "Tareas" at bounding box center [54, 189] width 29 height 14
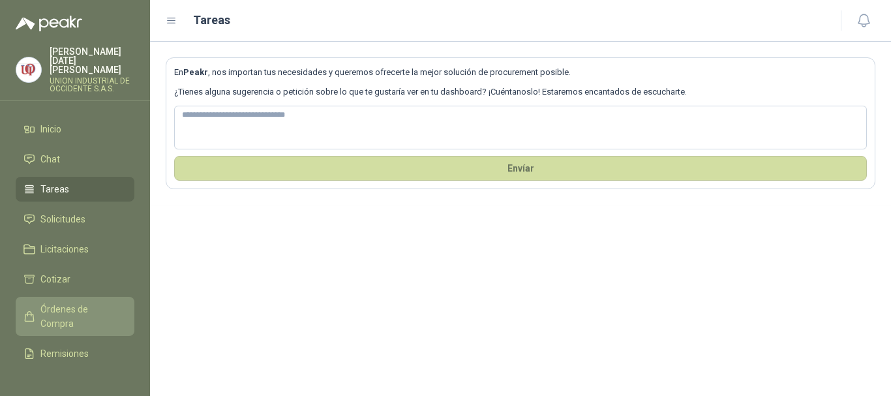
click at [73, 302] on span "Órdenes de Compra" at bounding box center [80, 316] width 81 height 29
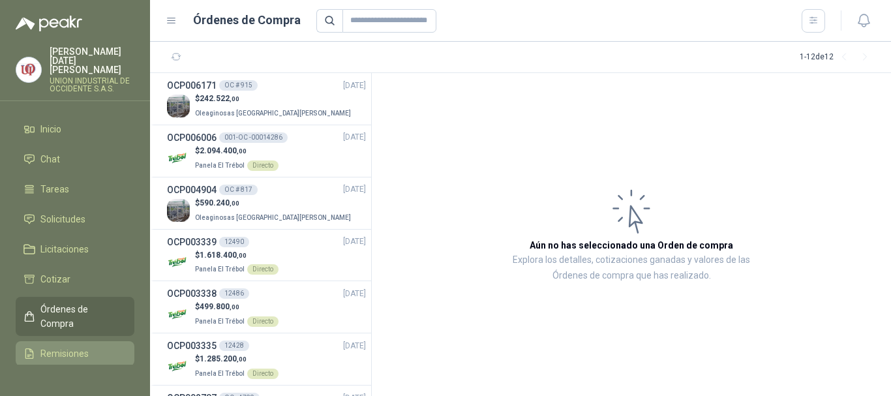
click at [74, 346] on span "Remisiones" at bounding box center [64, 353] width 48 height 14
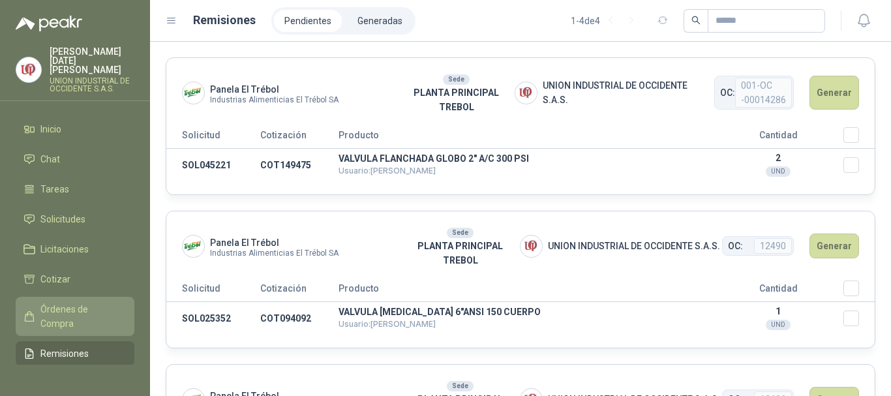
click at [63, 310] on span "Órdenes de Compra" at bounding box center [80, 316] width 81 height 29
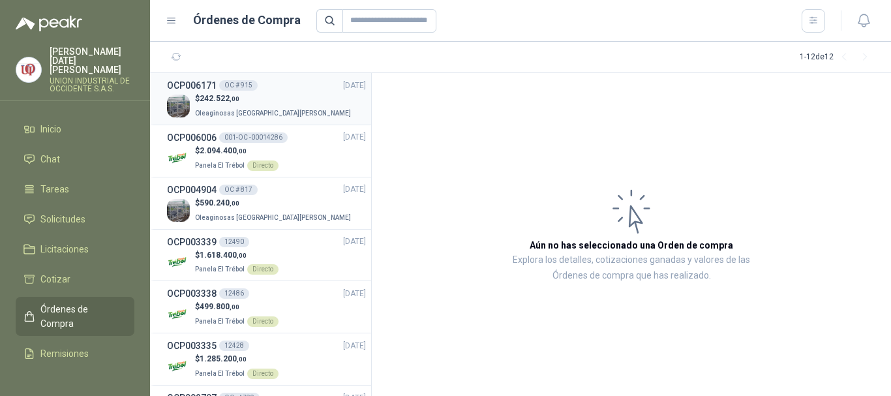
click at [239, 105] on p "Oleaginosas [GEOGRAPHIC_DATA][PERSON_NAME]" at bounding box center [274, 112] width 158 height 14
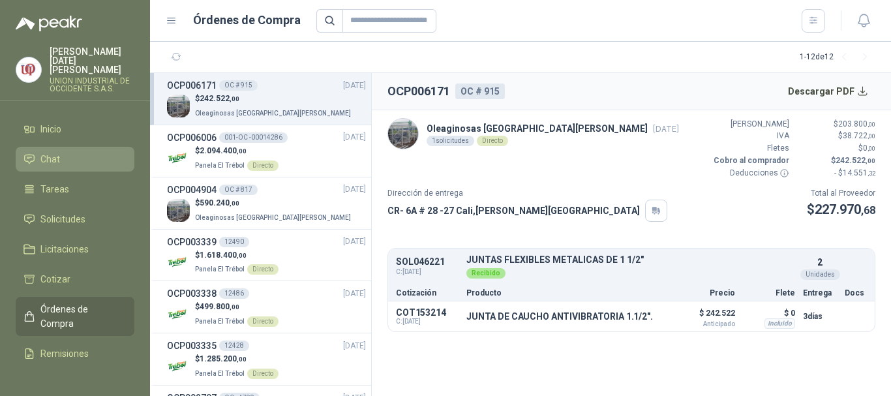
click at [52, 152] on span "Chat" at bounding box center [50, 159] width 20 height 14
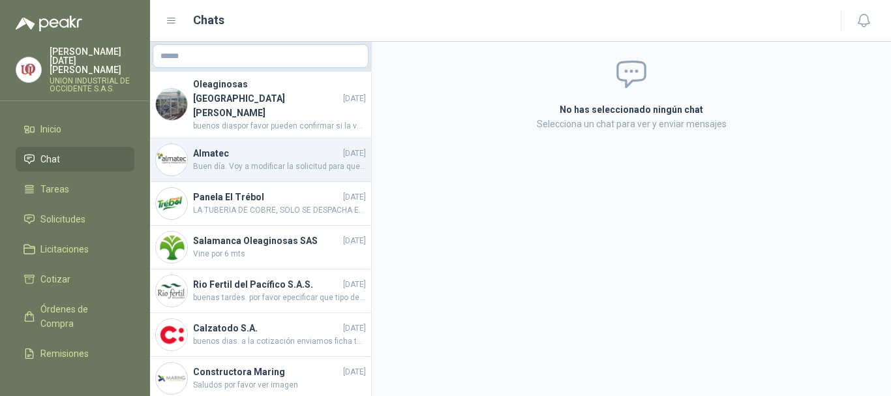
click at [272, 146] on h4 "Almatec" at bounding box center [266, 153] width 147 height 14
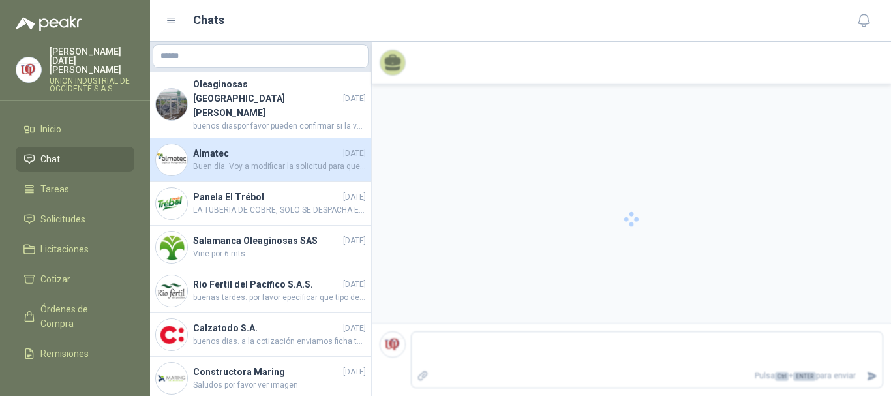
scroll to position [32, 0]
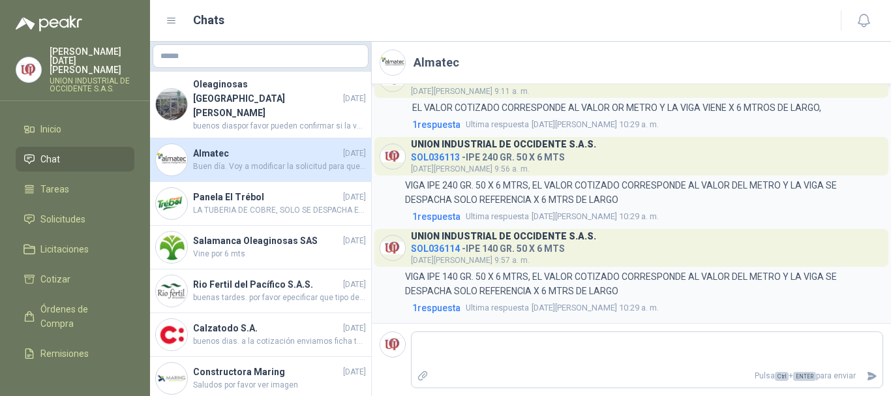
click at [59, 161] on link "Chat" at bounding box center [75, 159] width 119 height 25
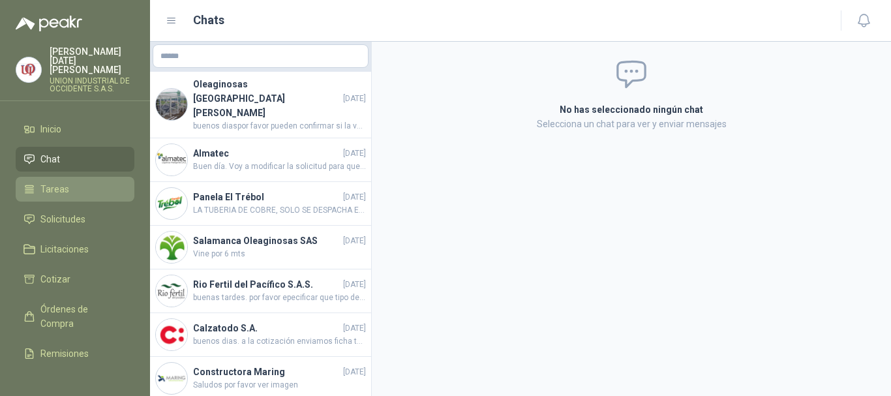
click at [68, 183] on li "Tareas" at bounding box center [74, 189] width 103 height 14
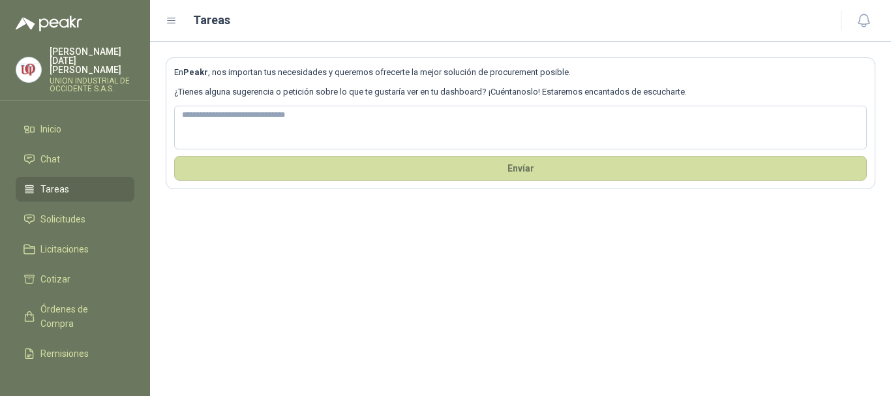
click at [51, 182] on span "Tareas" at bounding box center [54, 189] width 29 height 14
click at [48, 182] on span "Tareas" at bounding box center [54, 189] width 29 height 14
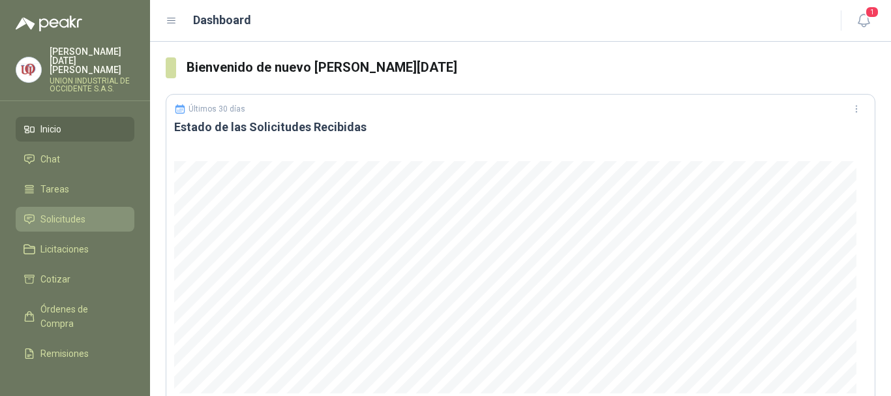
click at [70, 212] on span "Solicitudes" at bounding box center [62, 219] width 45 height 14
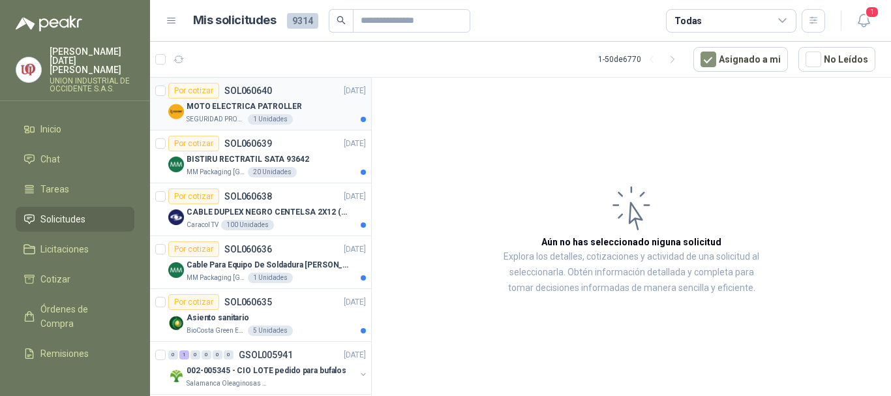
click at [199, 104] on p "MOTO ELECTRICA PATROLLER" at bounding box center [243, 106] width 115 height 12
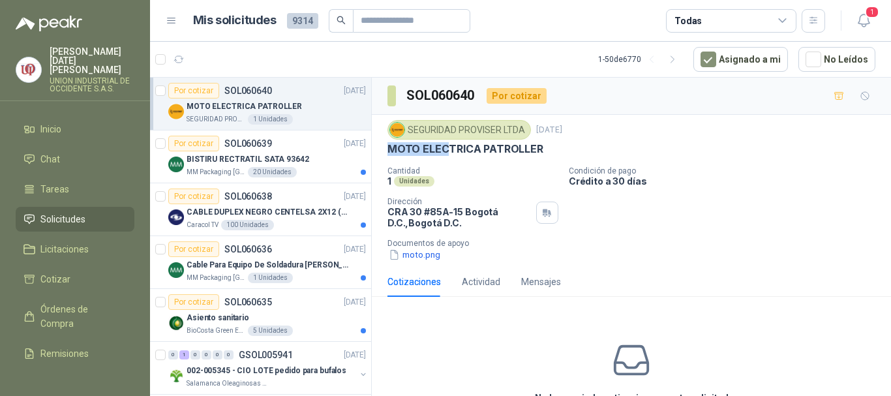
drag, startPoint x: 386, startPoint y: 143, endPoint x: 450, endPoint y: 150, distance: 64.2
click at [450, 150] on div "SEGURIDAD PROVISER LTDA 9 oct, 2025 MOTO ELECTRICA PATROLLER Cantidad 1 Unidade…" at bounding box center [631, 191] width 519 height 152
click at [414, 248] on button "moto.png" at bounding box center [414, 255] width 54 height 14
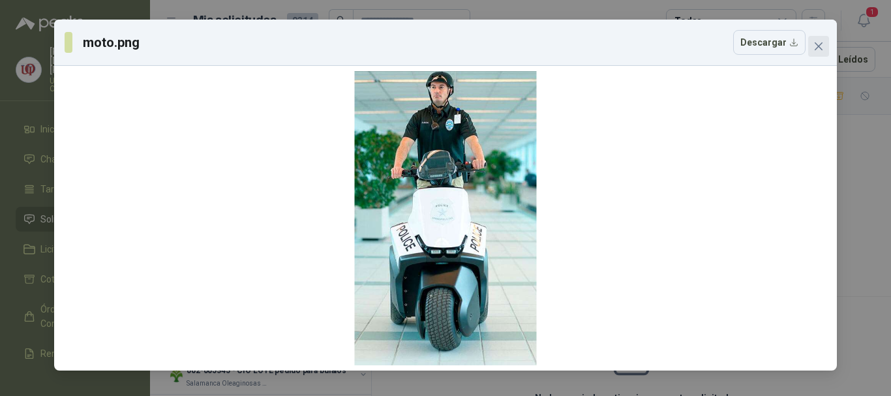
click at [816, 47] on icon "close" at bounding box center [818, 46] width 10 height 10
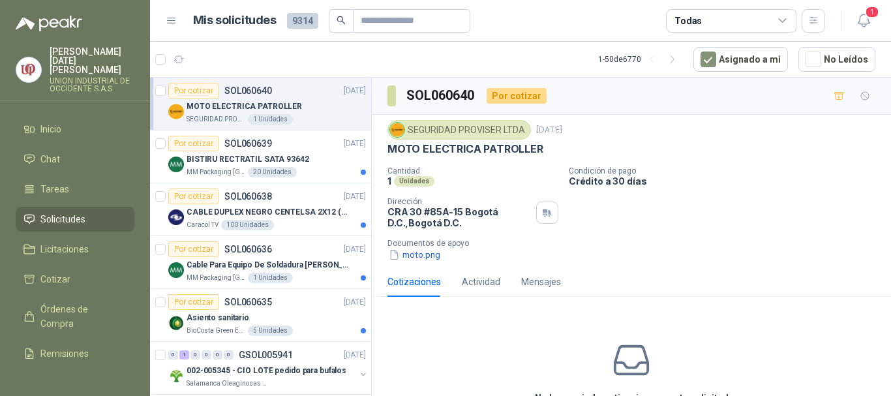
click at [466, 166] on div "SEGURIDAD PROVISER LTDA 9 oct, 2025 MOTO ELECTRICA PATROLLER Cantidad 1 Unidade…" at bounding box center [631, 190] width 488 height 141
drag, startPoint x: 387, startPoint y: 151, endPoint x: 542, endPoint y: 149, distance: 155.2
click at [542, 149] on div "MOTO ELECTRICA PATROLLER" at bounding box center [631, 149] width 488 height 14
copy p "MOTO ELECTRICA PATROLLER"
